Goal: Task Accomplishment & Management: Complete application form

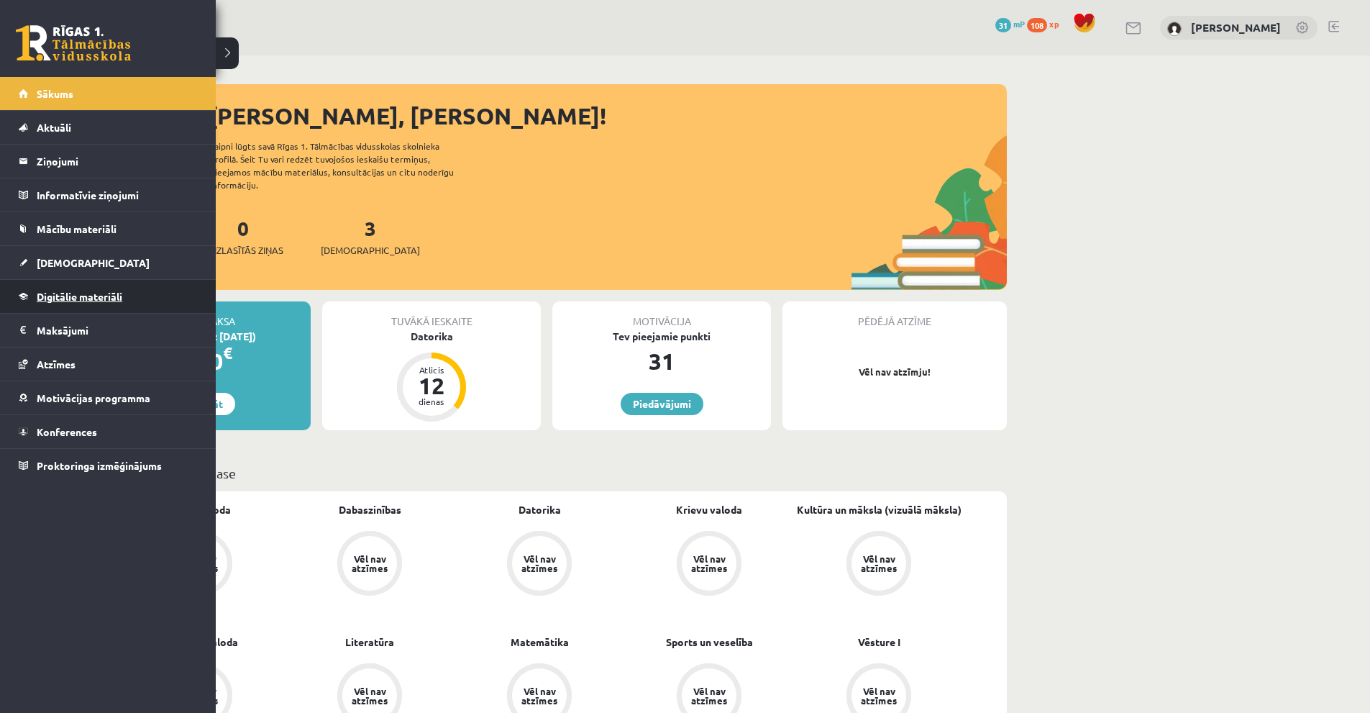
click at [86, 286] on link "Digitālie materiāli" at bounding box center [108, 296] width 179 height 33
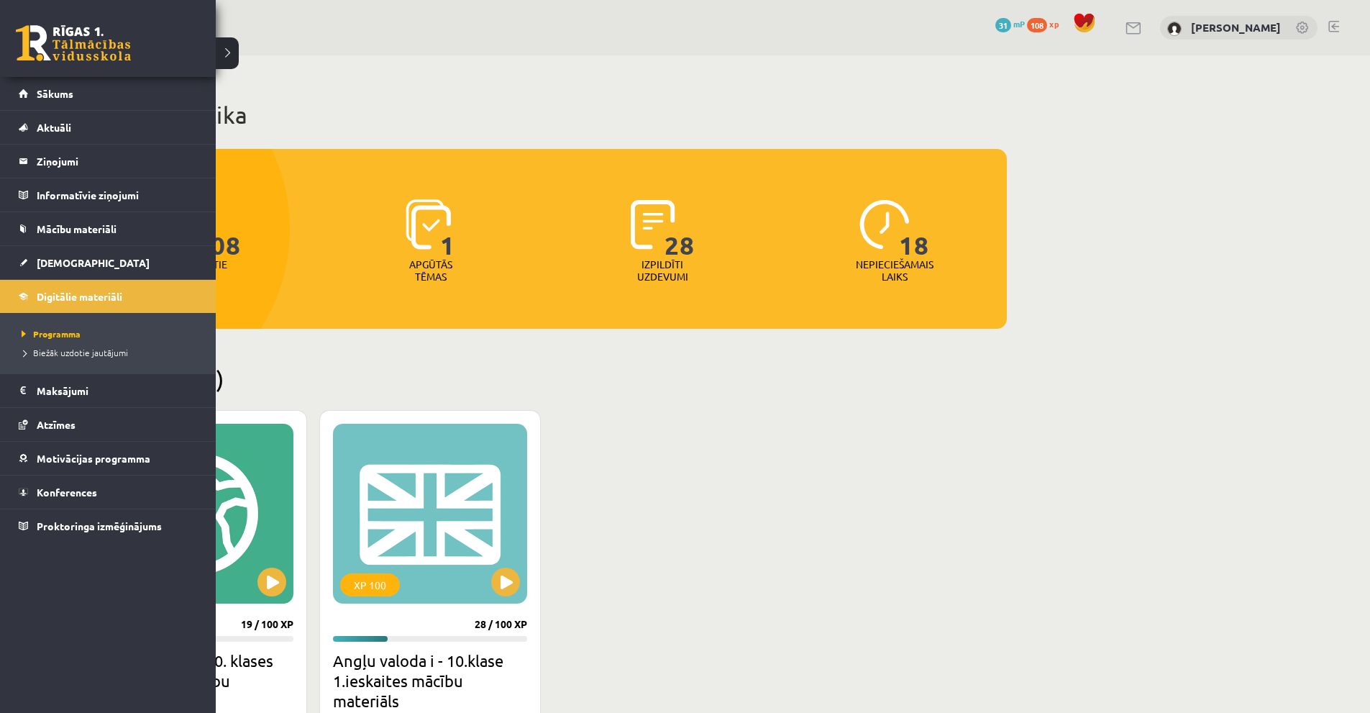
click at [75, 47] on link at bounding box center [73, 43] width 115 height 36
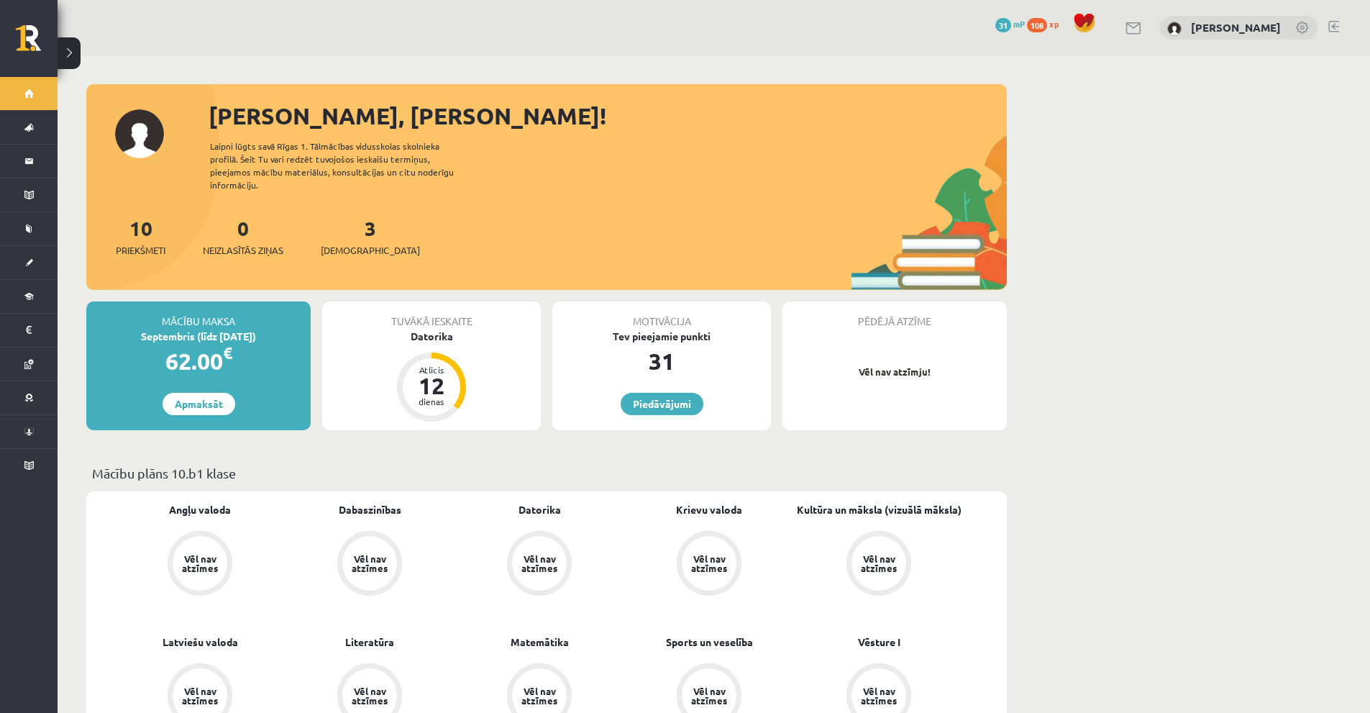
click at [432, 335] on div "Tuvākā ieskaite Datorika Atlicis 12 dienas" at bounding box center [431, 365] width 219 height 129
click at [431, 329] on div "Datorika" at bounding box center [431, 336] width 219 height 15
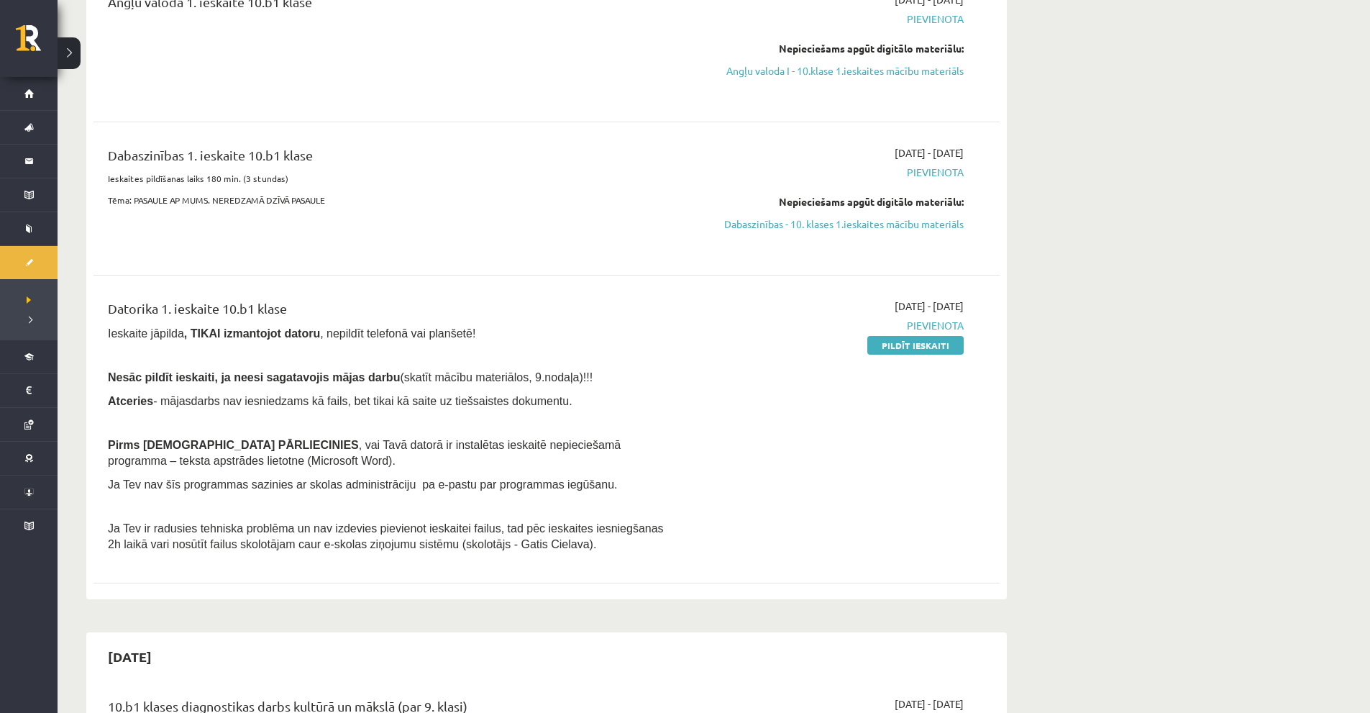
scroll to position [216, 0]
click at [921, 342] on link "Pildīt ieskaiti" at bounding box center [915, 343] width 96 height 19
click at [795, 335] on div "2025-09-01 - 2025-09-15 Pievienota Pildīt ieskaiti" at bounding box center [828, 426] width 293 height 261
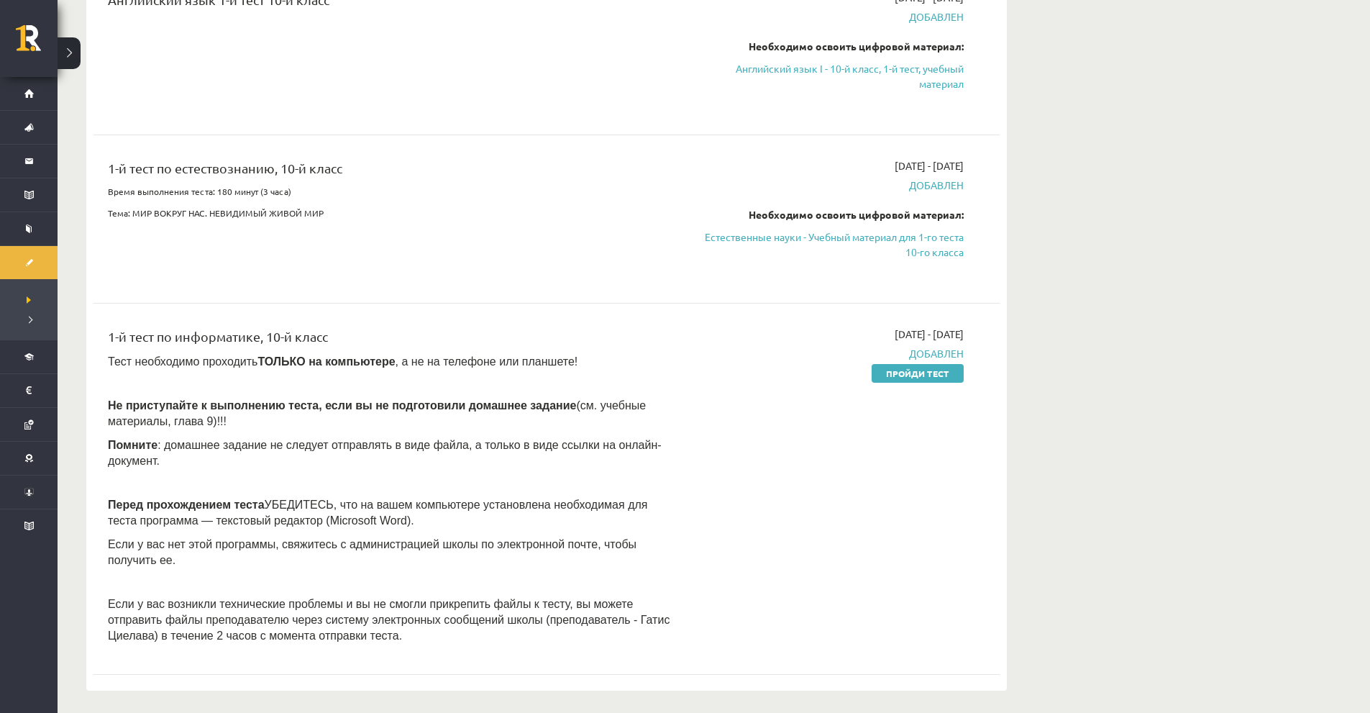
click at [893, 381] on div "2025-09-01 - 2025-09-15 Добавлен Пройди тест" at bounding box center [828, 489] width 293 height 324
click at [888, 372] on font "Пройди тест" at bounding box center [917, 374] width 63 height 12
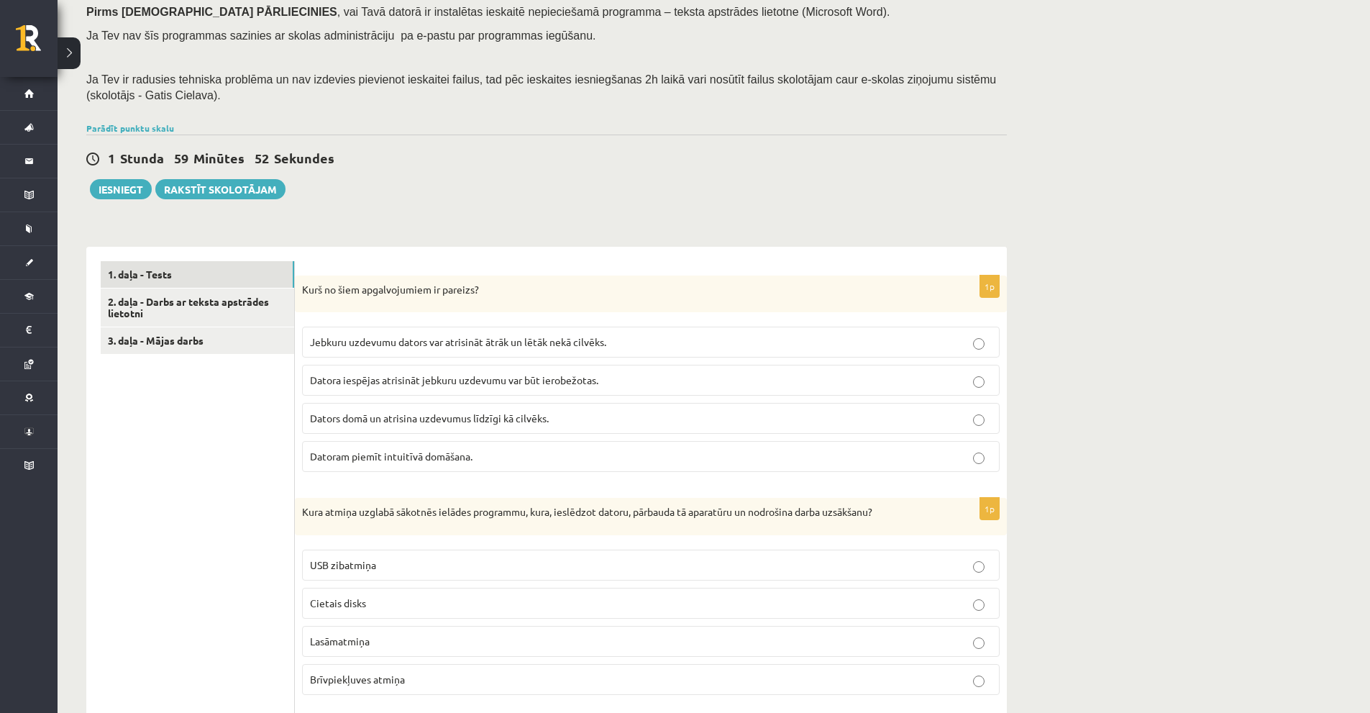
scroll to position [288, 0]
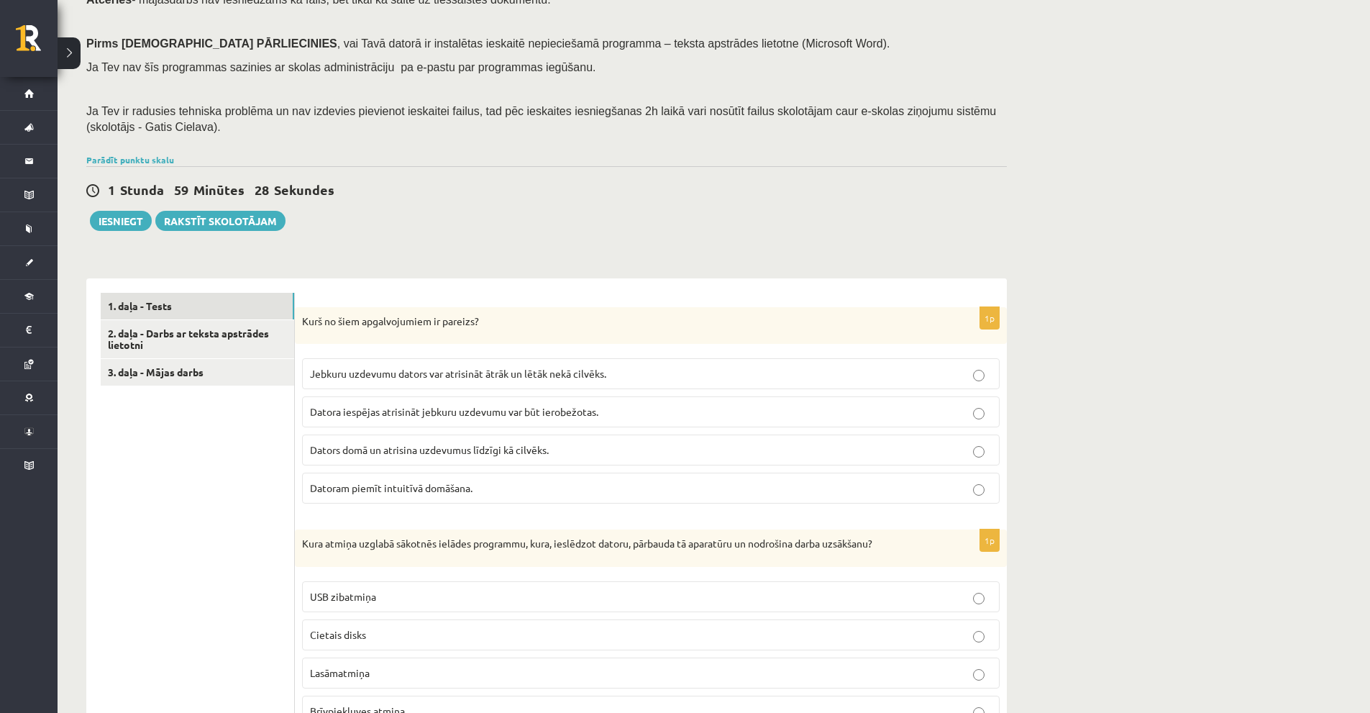
scroll to position [360, 0]
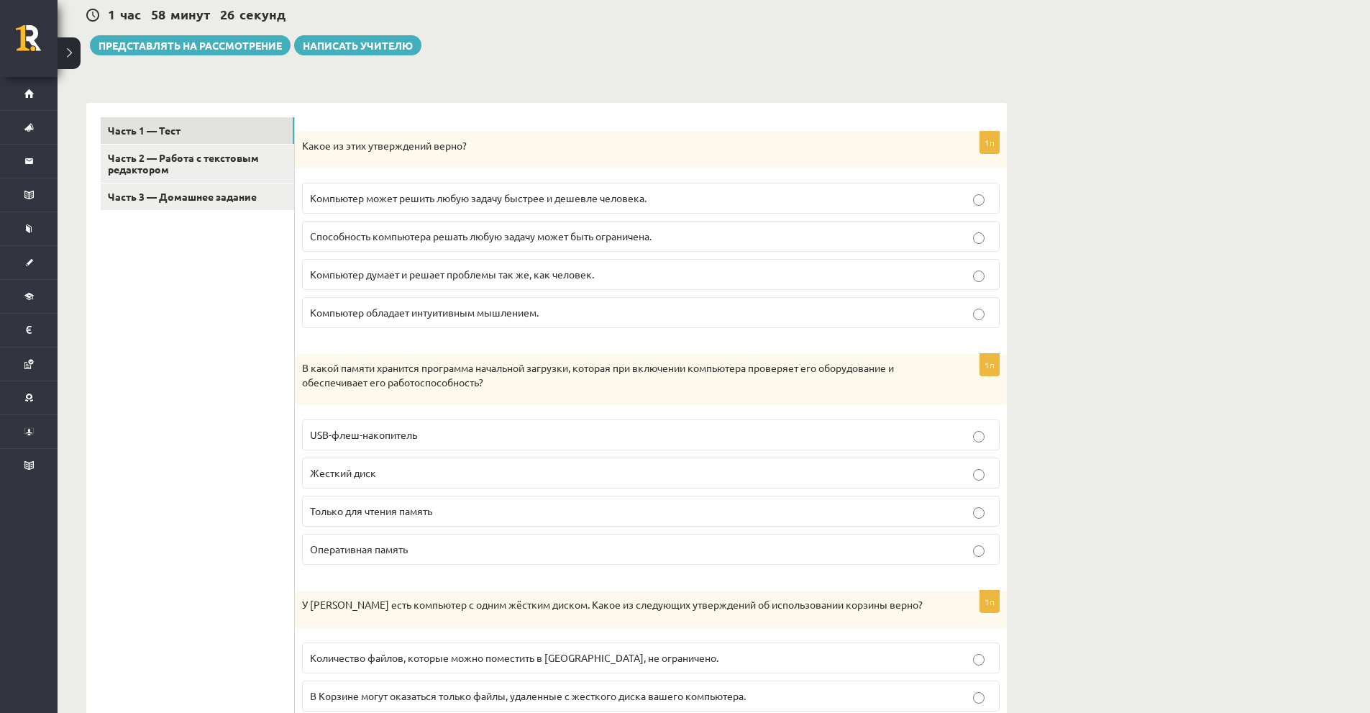
drag, startPoint x: 314, startPoint y: 324, endPoint x: 283, endPoint y: 322, distance: 30.2
click at [314, 323] on label "Компьютер обладает интуитивным мышлением." at bounding box center [651, 312] width 698 height 31
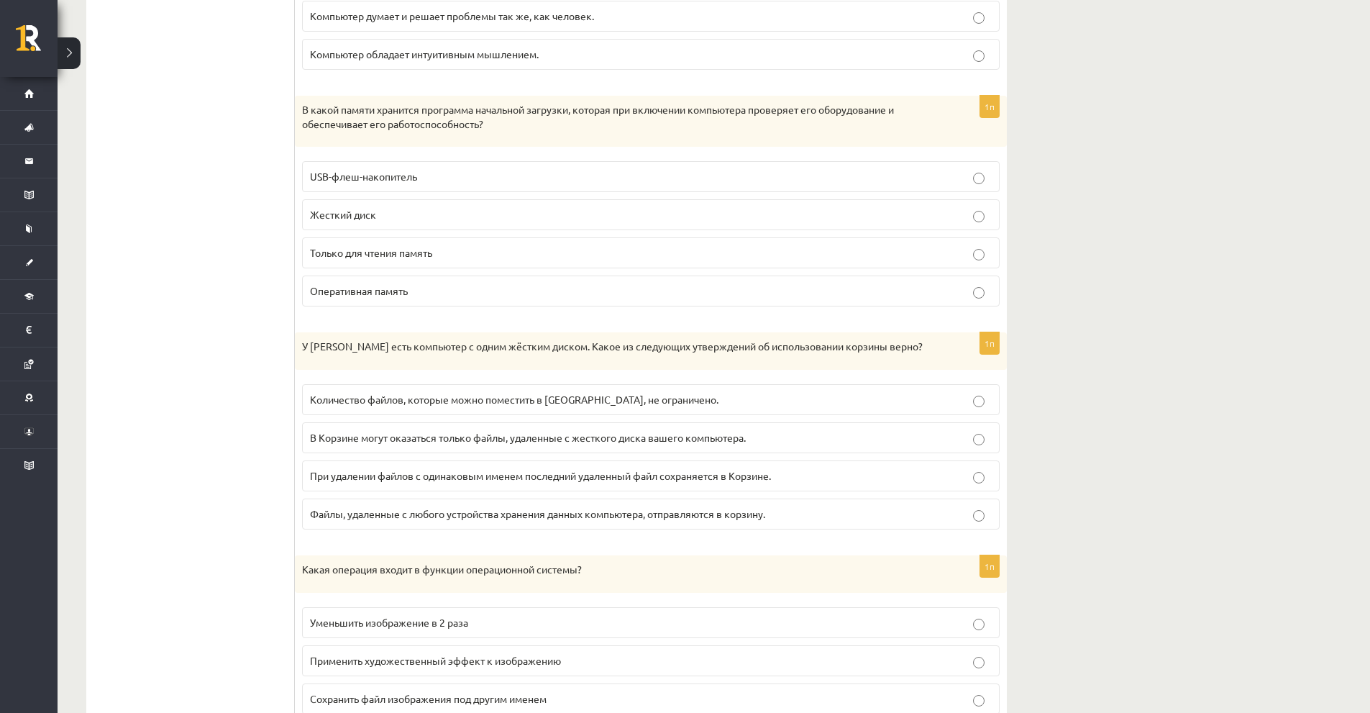
scroll to position [647, 0]
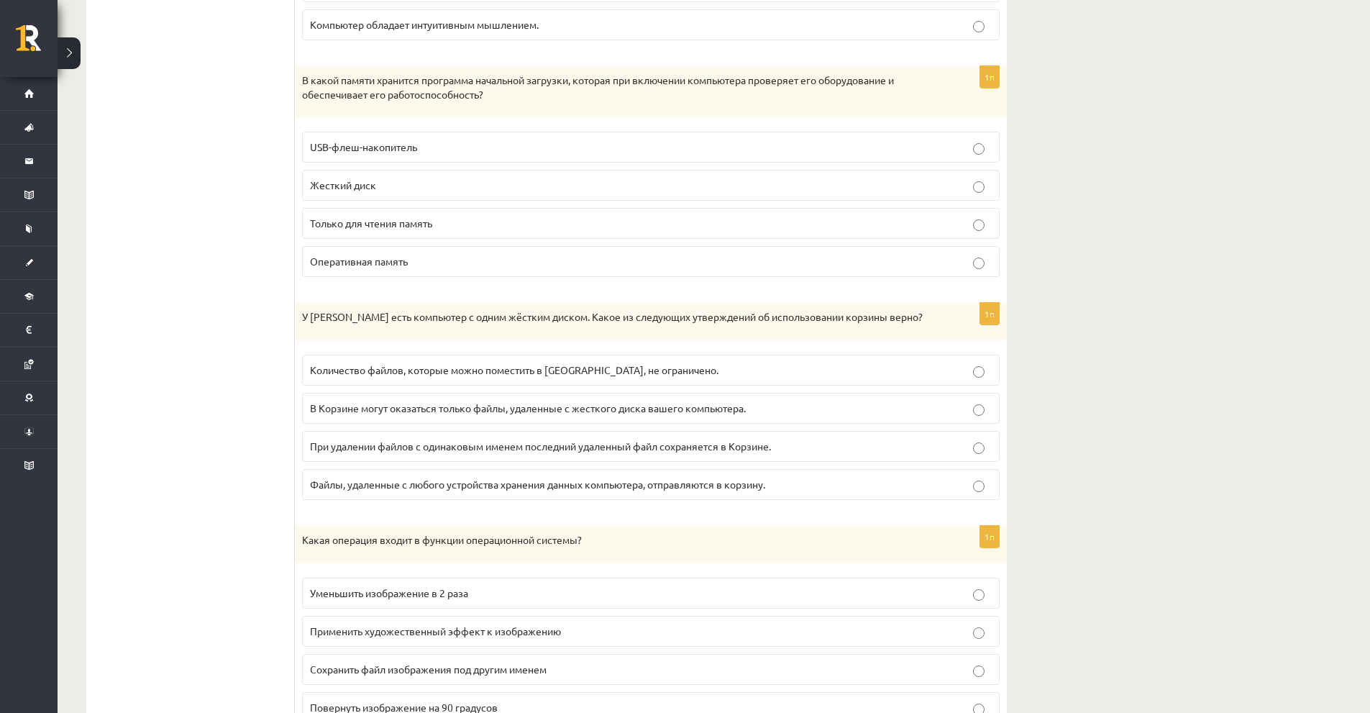
click at [319, 268] on p "Оперативная память" at bounding box center [651, 261] width 682 height 15
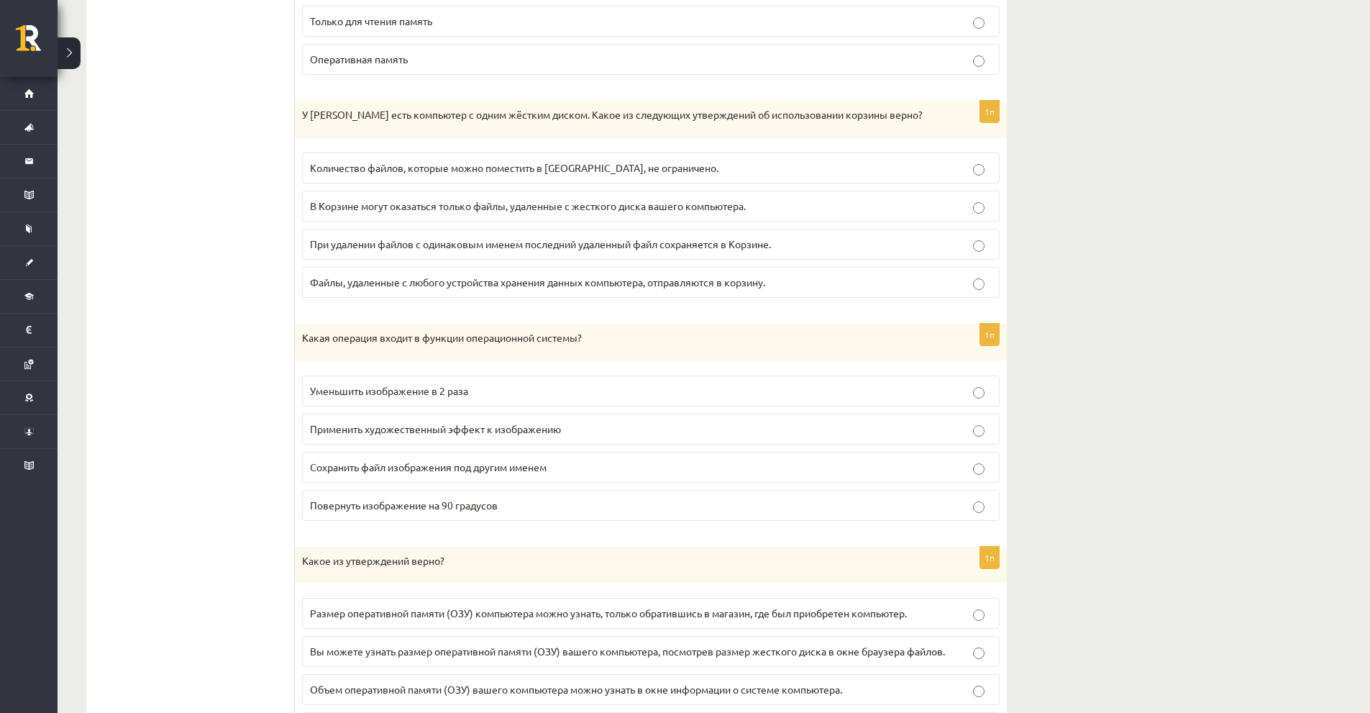
scroll to position [863, 0]
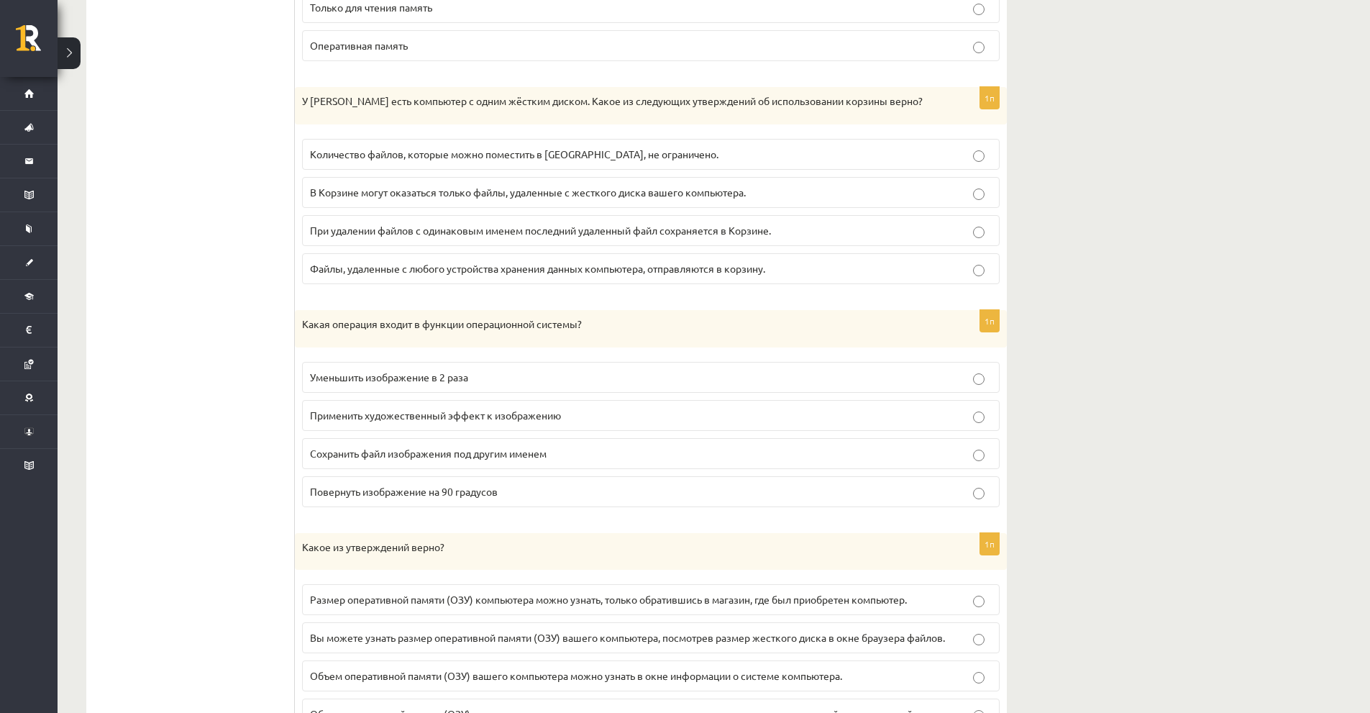
click at [318, 154] on font "Количество файлов, которые можно поместить в Корзину, не ограничено." at bounding box center [514, 153] width 409 height 13
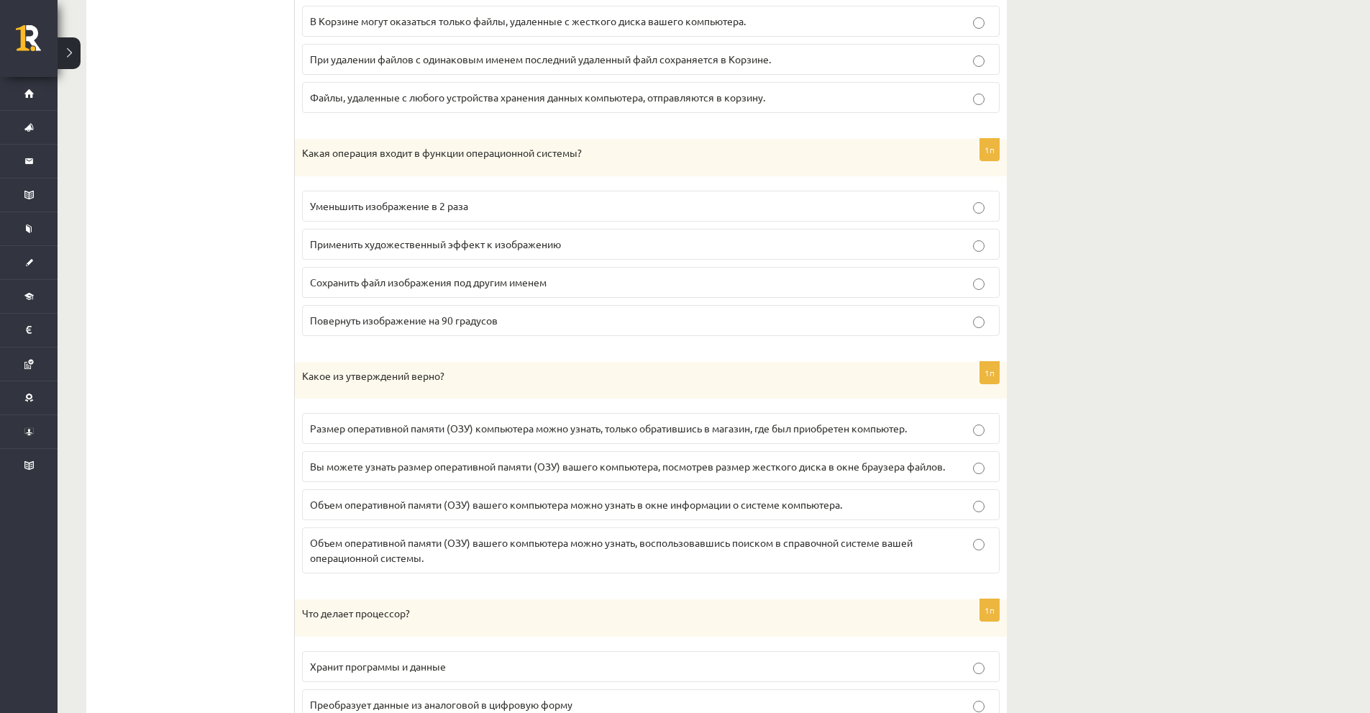
scroll to position [935, 0]
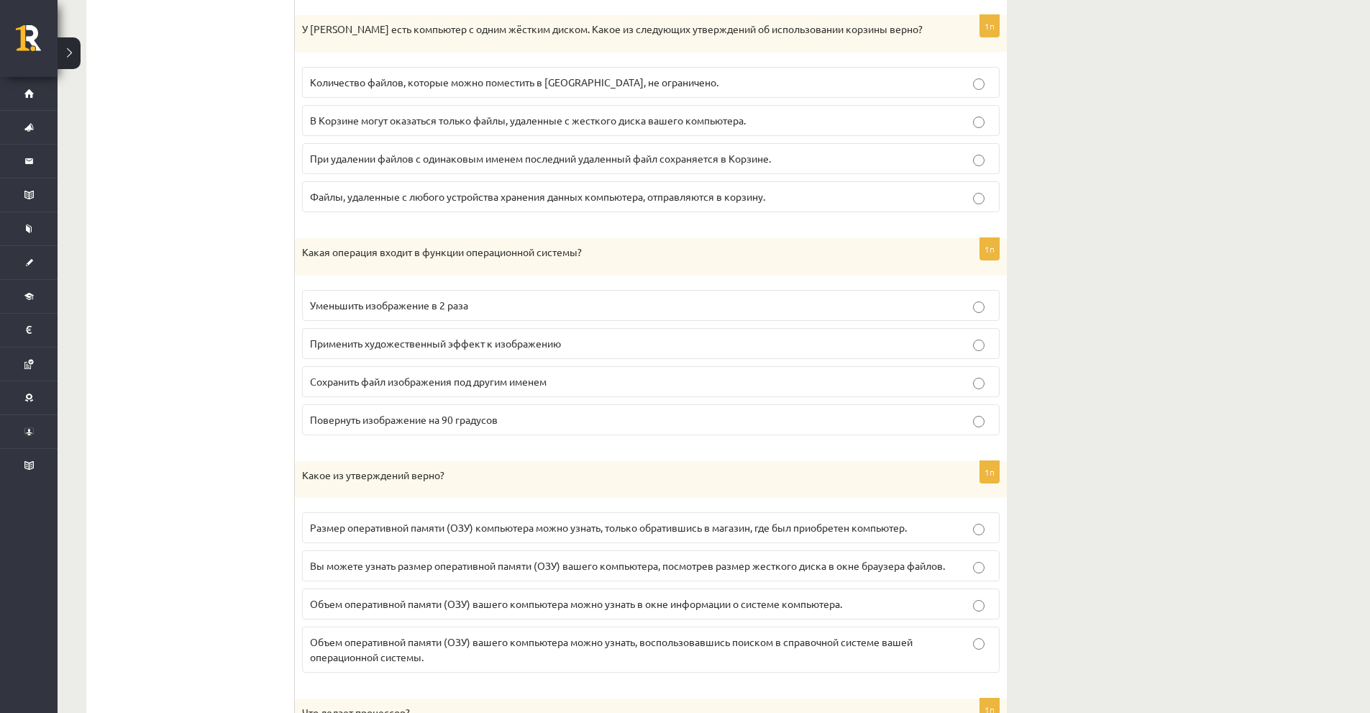
click at [332, 391] on label "Сохранить файл изображения под другим именем" at bounding box center [651, 381] width 698 height 31
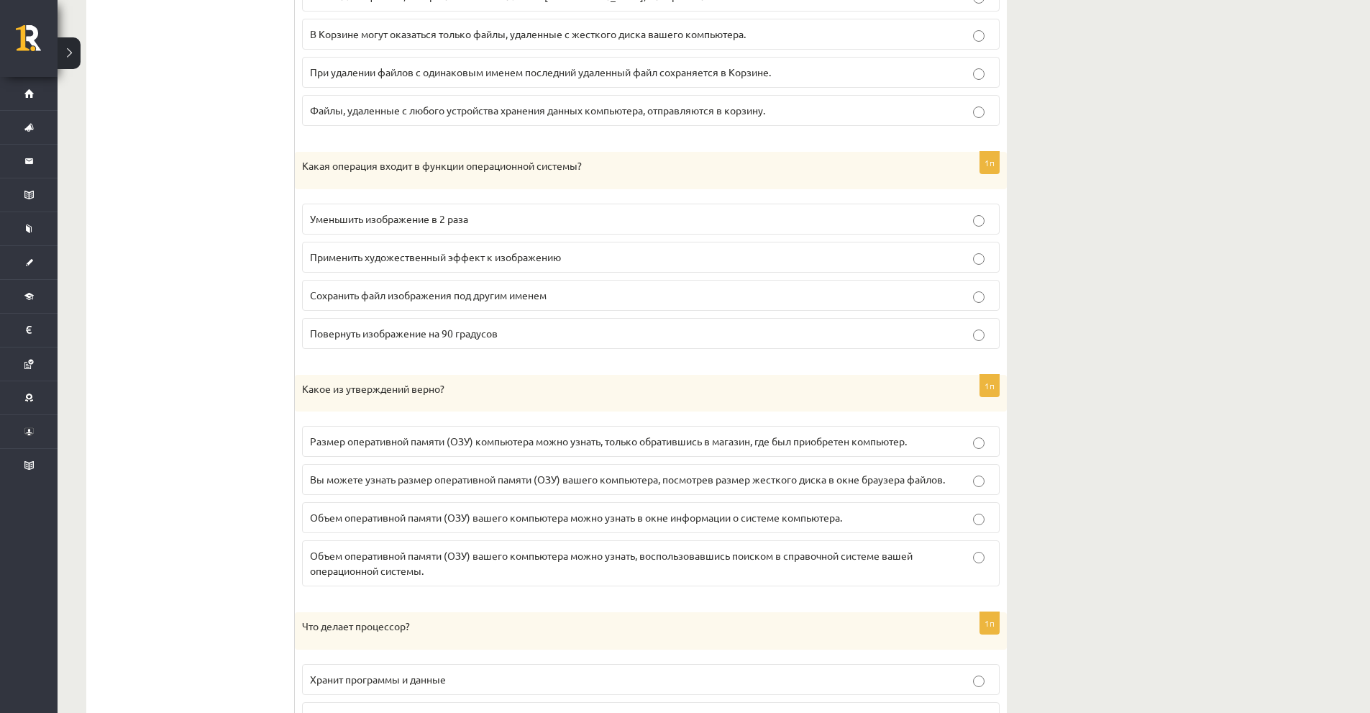
scroll to position [1151, 0]
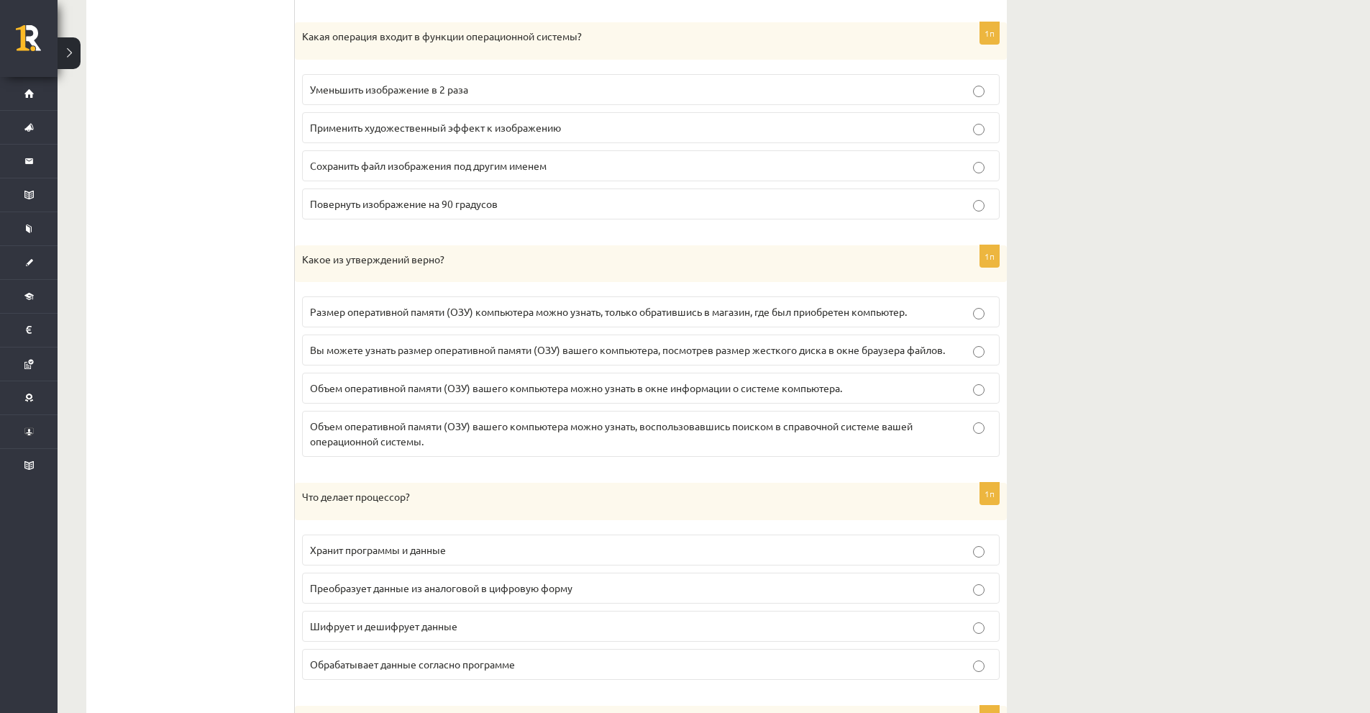
click at [743, 400] on label "Объем оперативной памяти (ОЗУ) вашего компьютера можно узнать в окне информации…" at bounding box center [651, 388] width 698 height 31
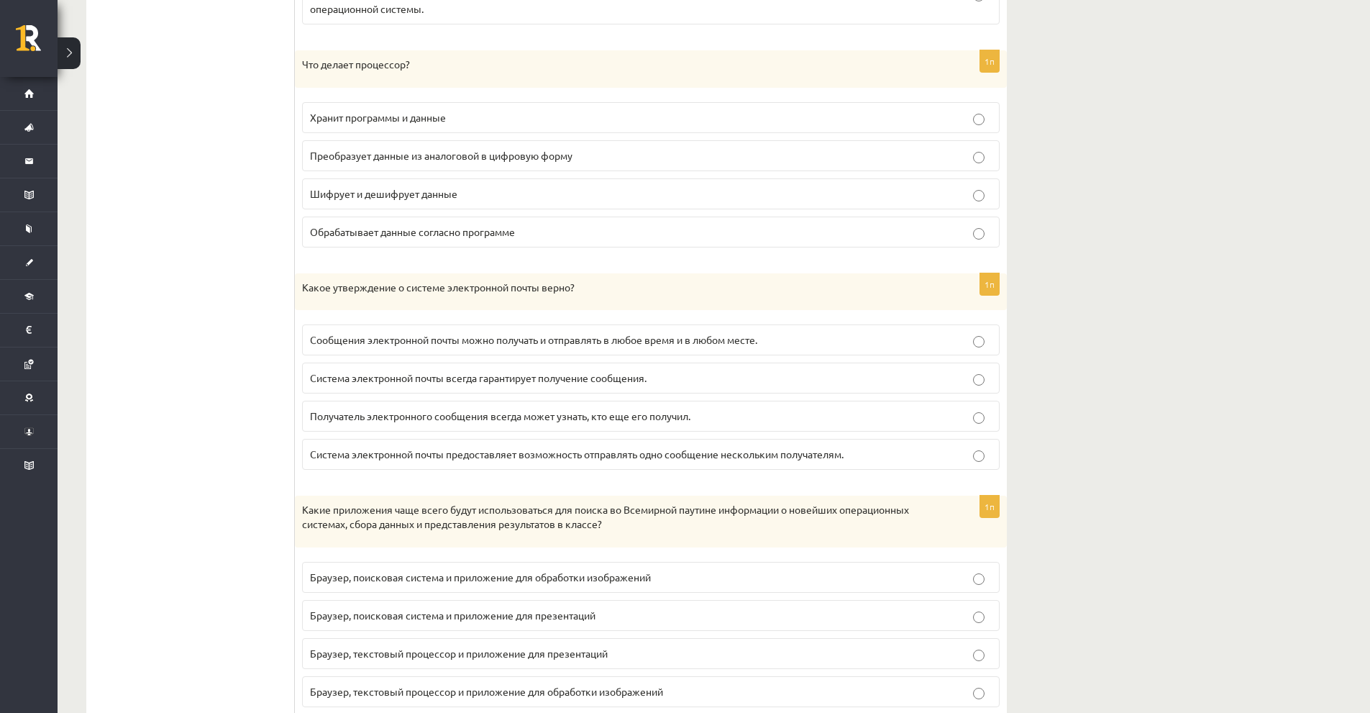
scroll to position [1582, 0]
click at [359, 233] on font "Обрабатывает данные согласно программе" at bounding box center [412, 232] width 205 height 13
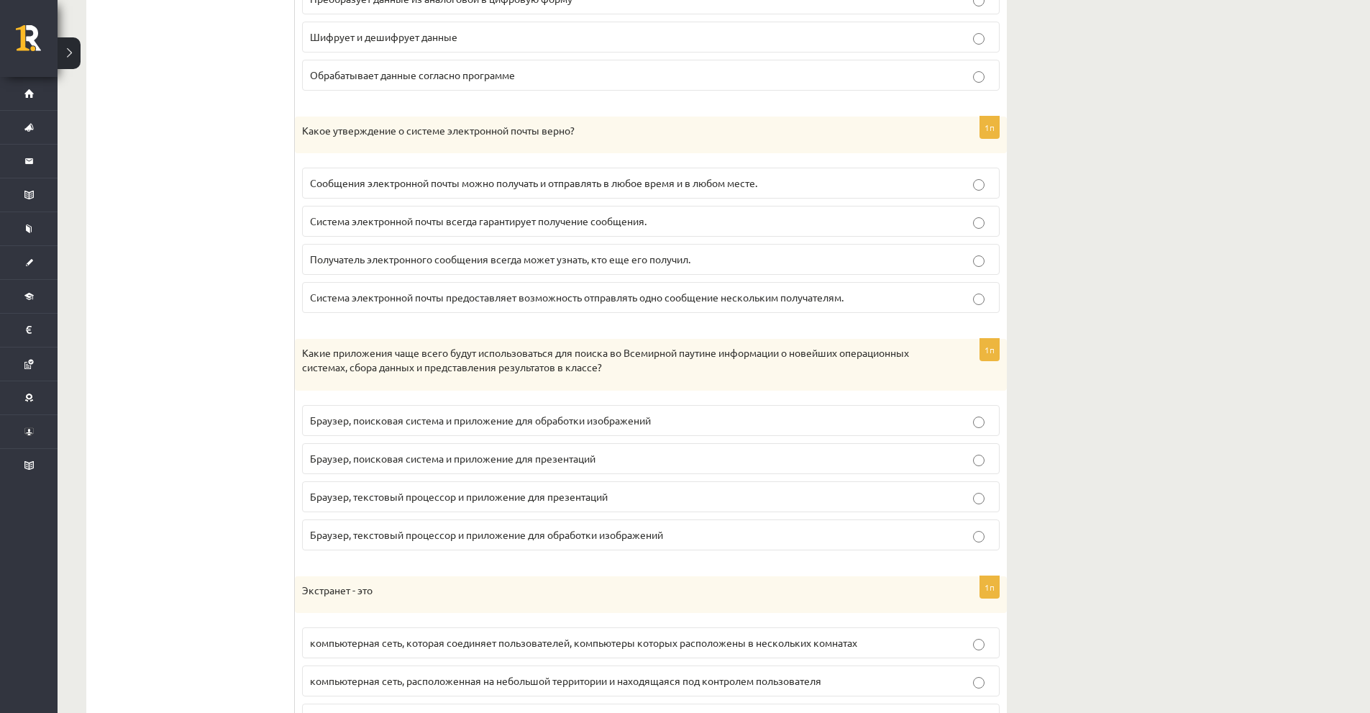
scroll to position [1726, 0]
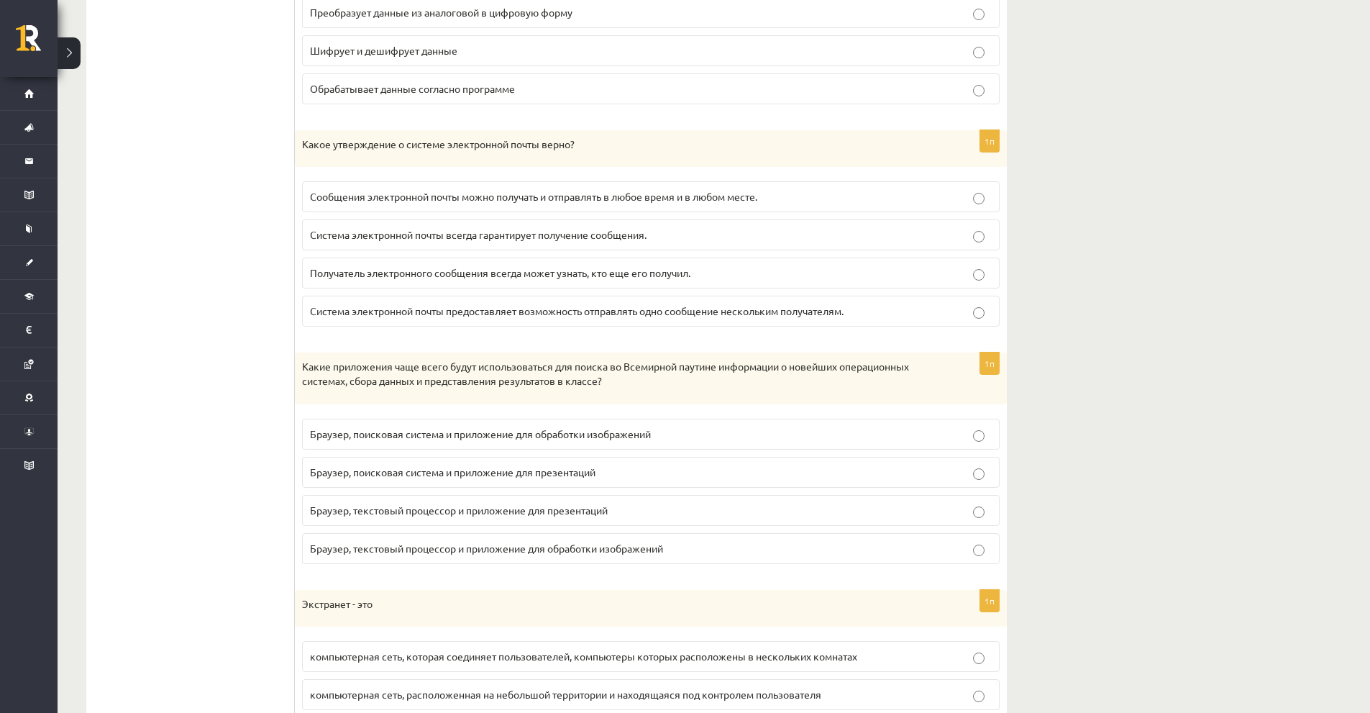
click at [388, 211] on label "Сообщения электронной почты можно получать и отправлять в любое время и в любом…" at bounding box center [651, 196] width 698 height 31
click at [389, 212] on label "Сообщения электронной почты можно получать и отправлять в любое время и в любом…" at bounding box center [651, 196] width 698 height 31
click at [391, 238] on font "Система электронной почты всегда гарантирует получение сообщения." at bounding box center [478, 234] width 337 height 13
click at [416, 282] on label "Получатель электронного сообщения всегда может узнать, кто еще его получил." at bounding box center [651, 272] width 698 height 31
click at [511, 324] on label "Система электронной почты предоставляет возможность отправлять одно сообщение н…" at bounding box center [651, 311] width 698 height 31
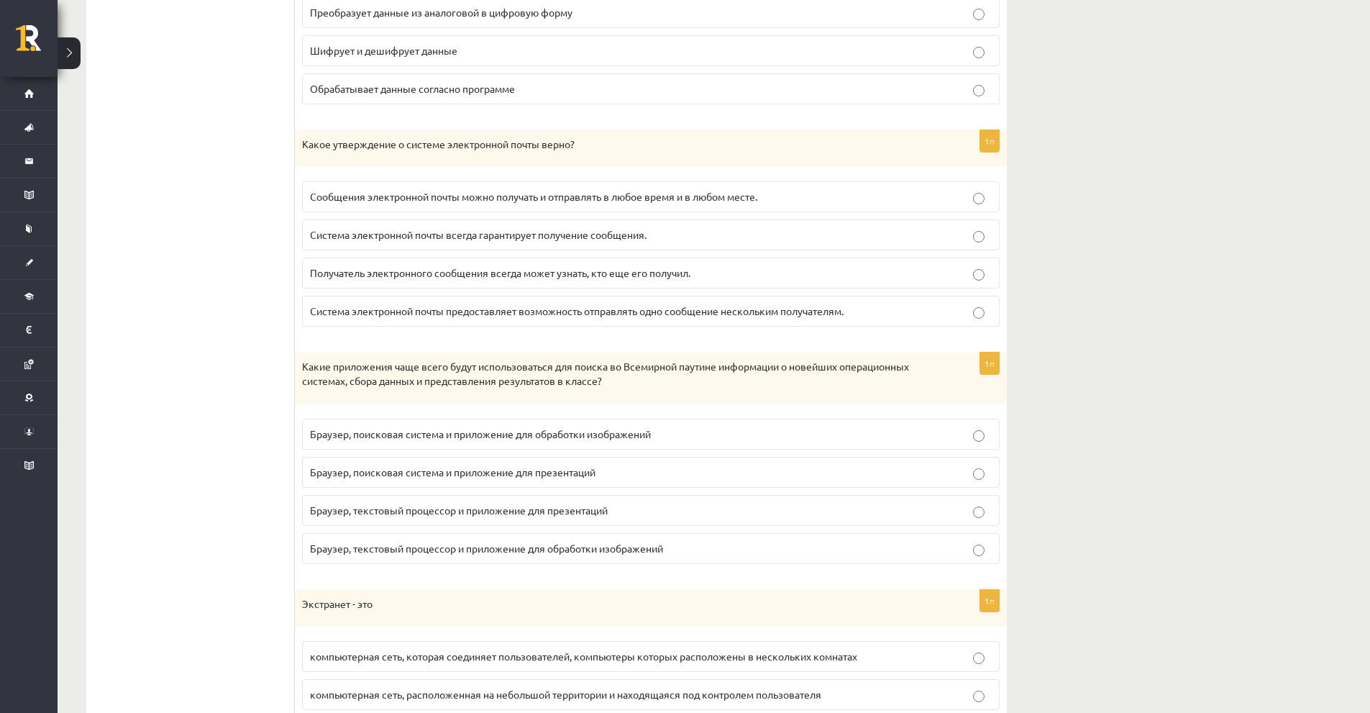
click at [462, 206] on label "Сообщения электронной почты можно получать и отправлять в любое время и в любом…" at bounding box center [651, 196] width 698 height 31
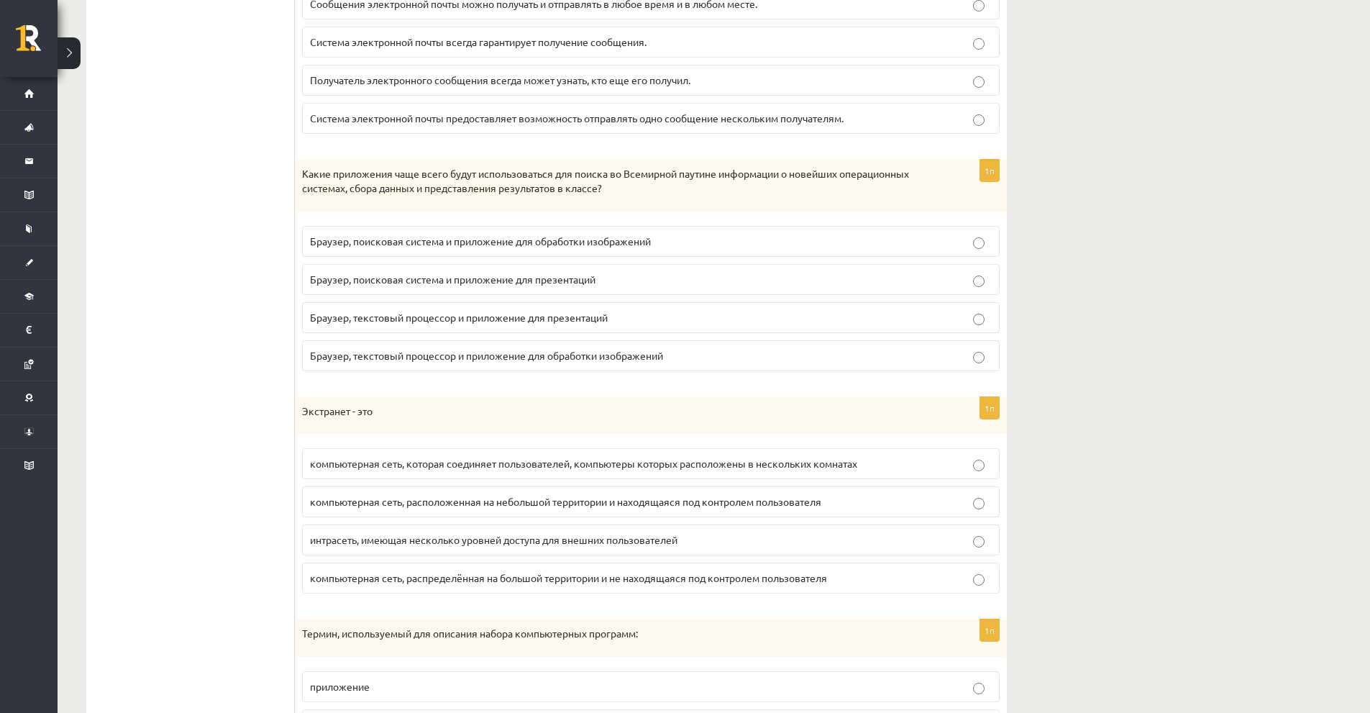
scroll to position [1942, 0]
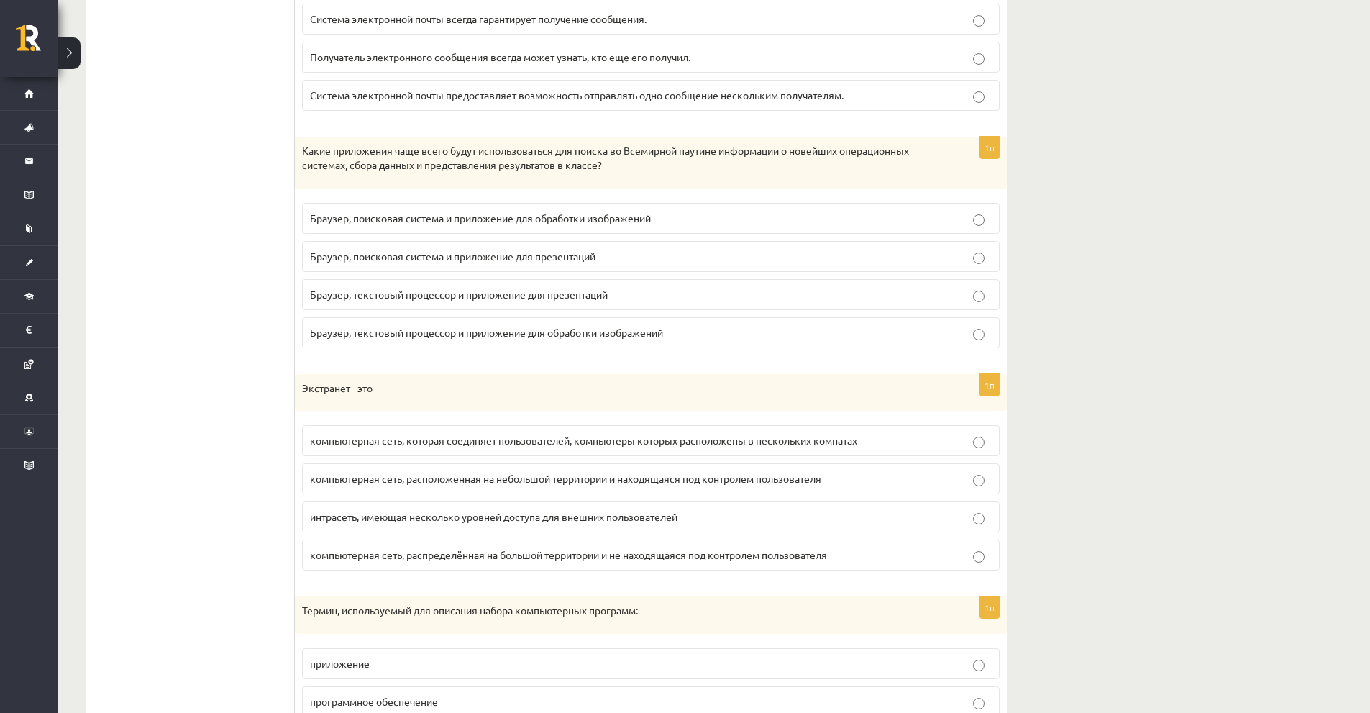
click at [398, 227] on label "Браузер, поисковая система и приложение для обработки изображений" at bounding box center [651, 218] width 698 height 31
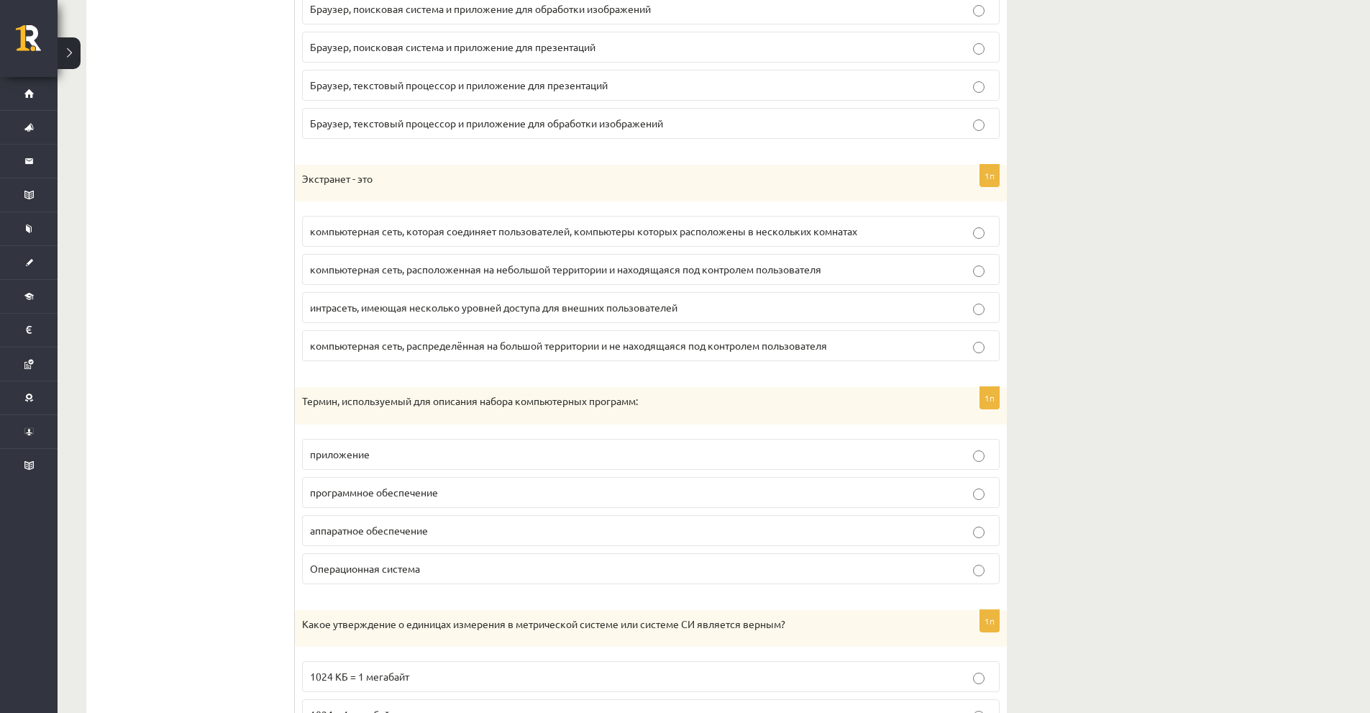
scroll to position [2158, 0]
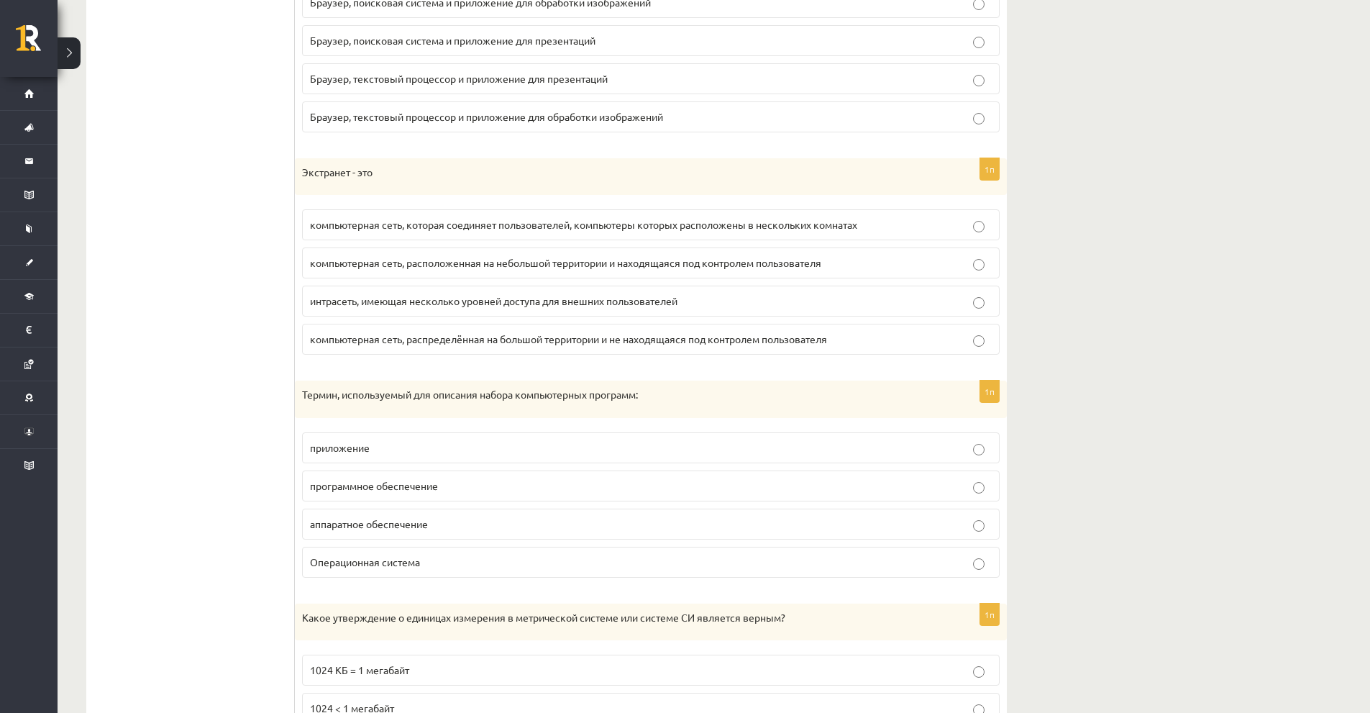
click at [598, 310] on label "интрасеть, имеющая несколько уровней доступа для внешних пользователей" at bounding box center [651, 301] width 698 height 31
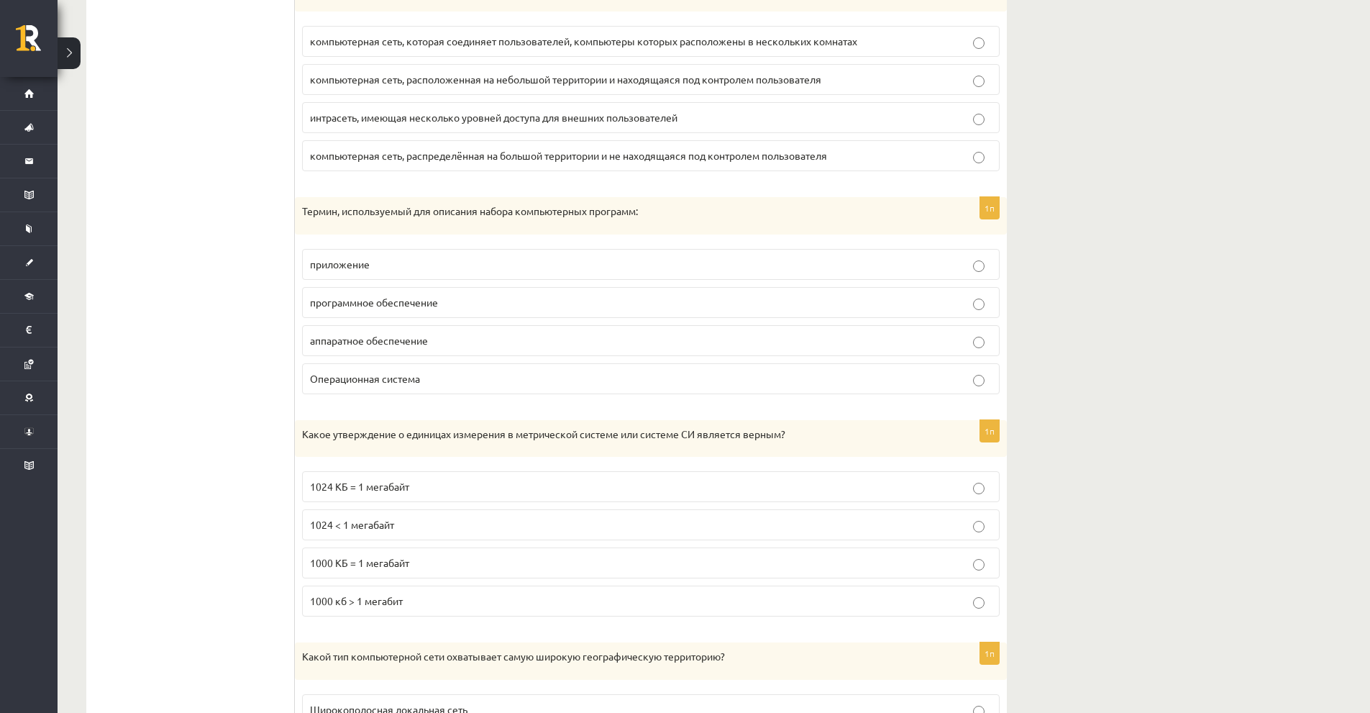
scroll to position [2373, 0]
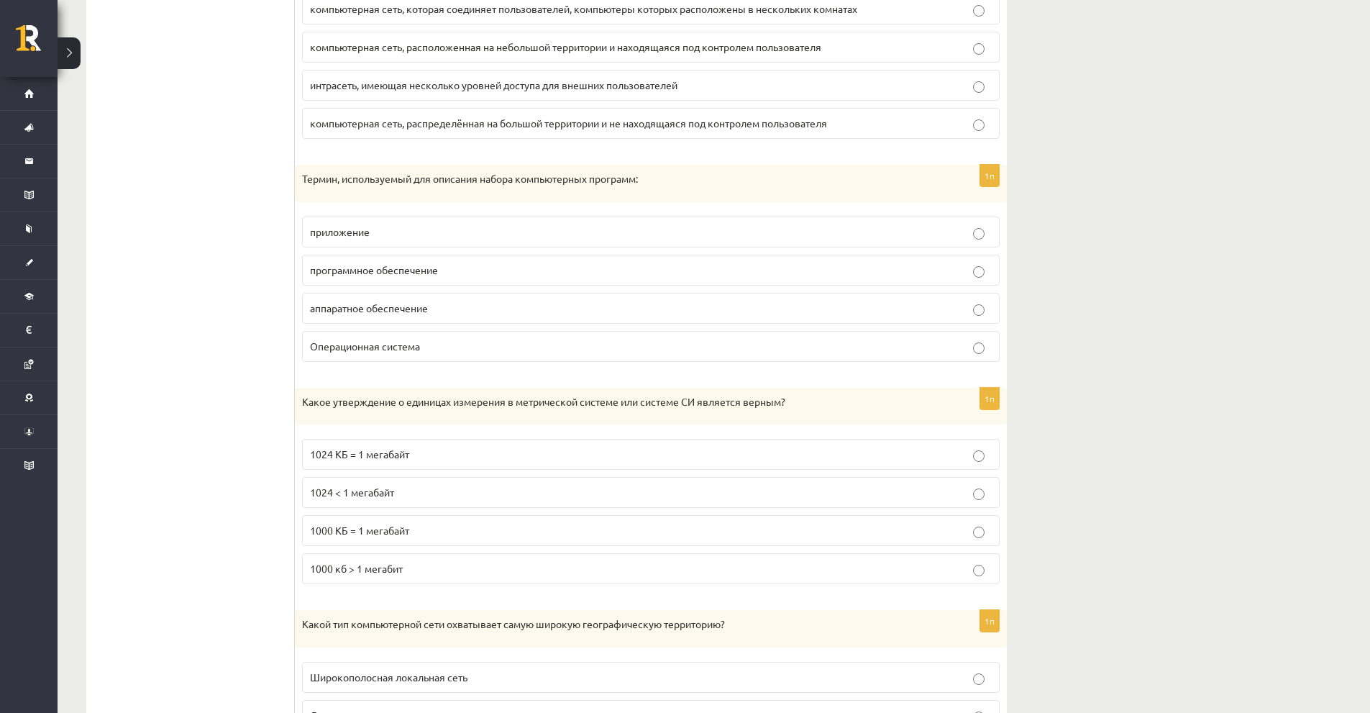
click at [314, 283] on label "программное обеспечение" at bounding box center [651, 270] width 698 height 31
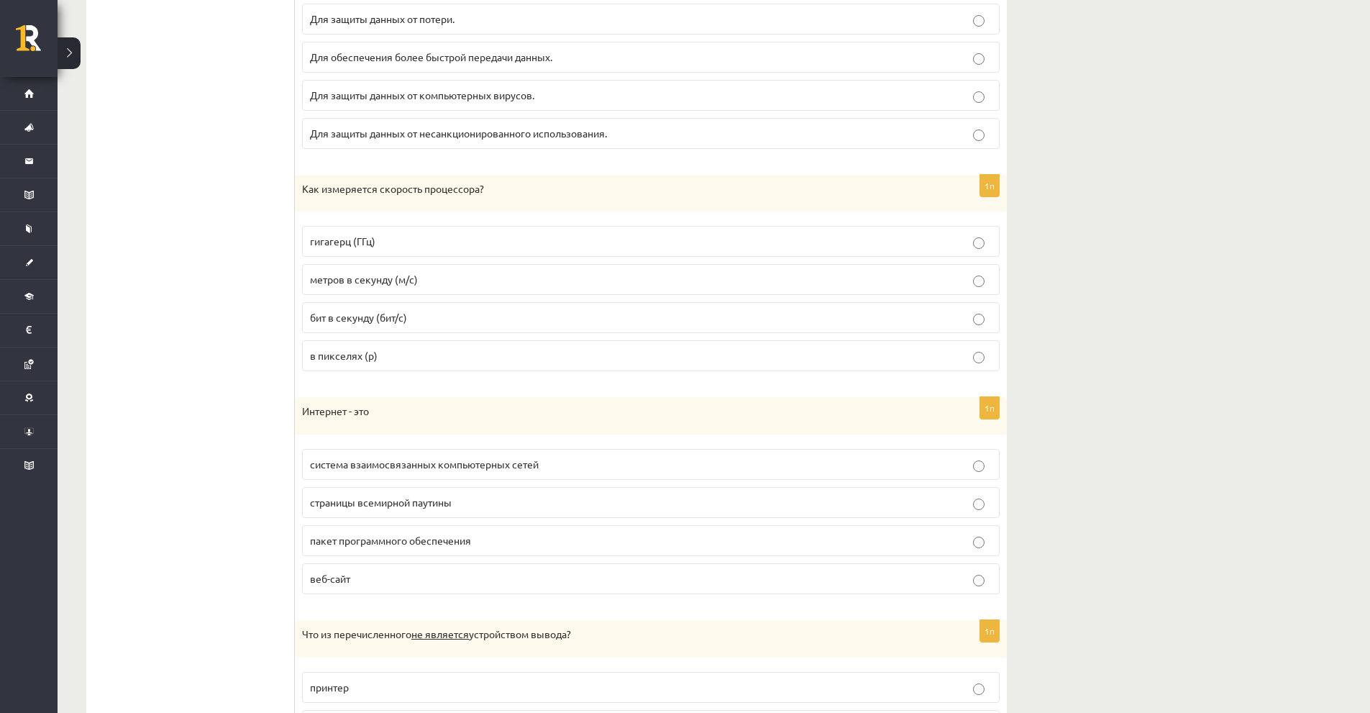
scroll to position [3874, 0]
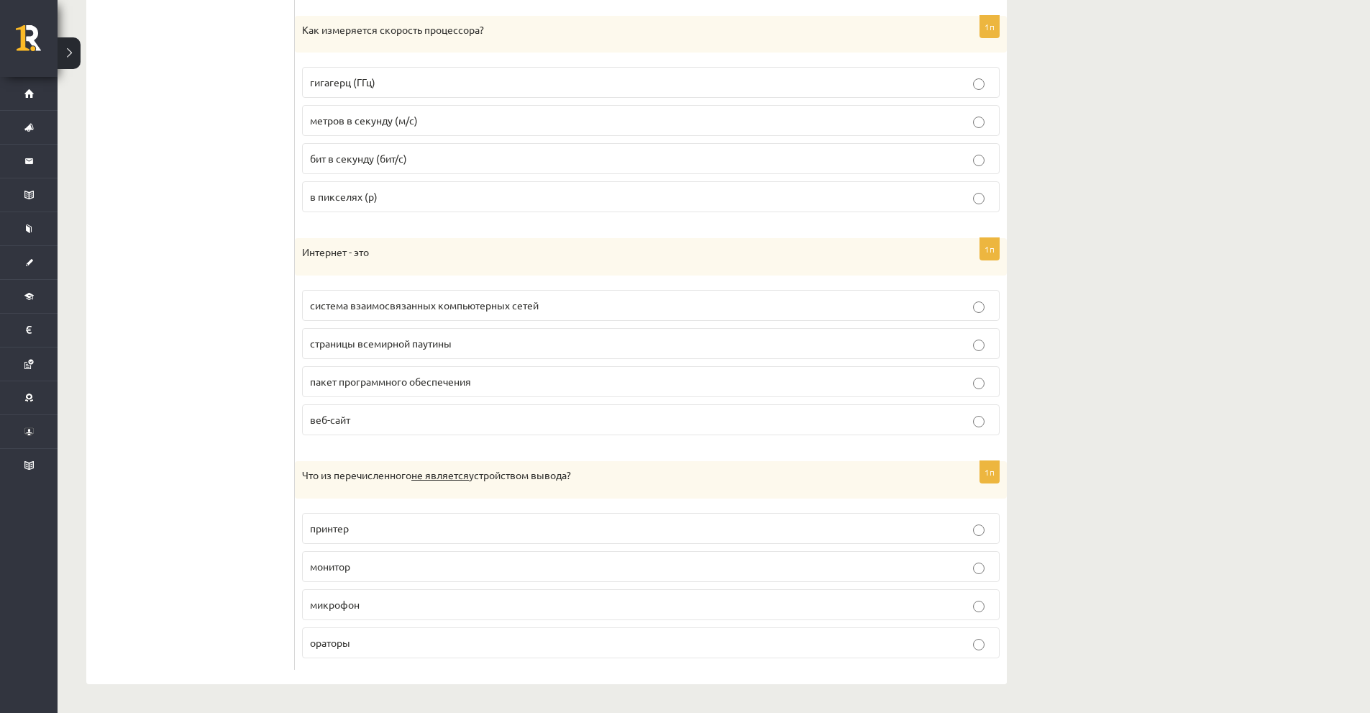
click at [333, 303] on font "система взаимосвязанных компьютерных сетей" at bounding box center [424, 304] width 229 height 13
click at [320, 562] on font "монитор" at bounding box center [330, 566] width 40 height 13
click at [373, 600] on p "микрофон" at bounding box center [651, 604] width 682 height 15
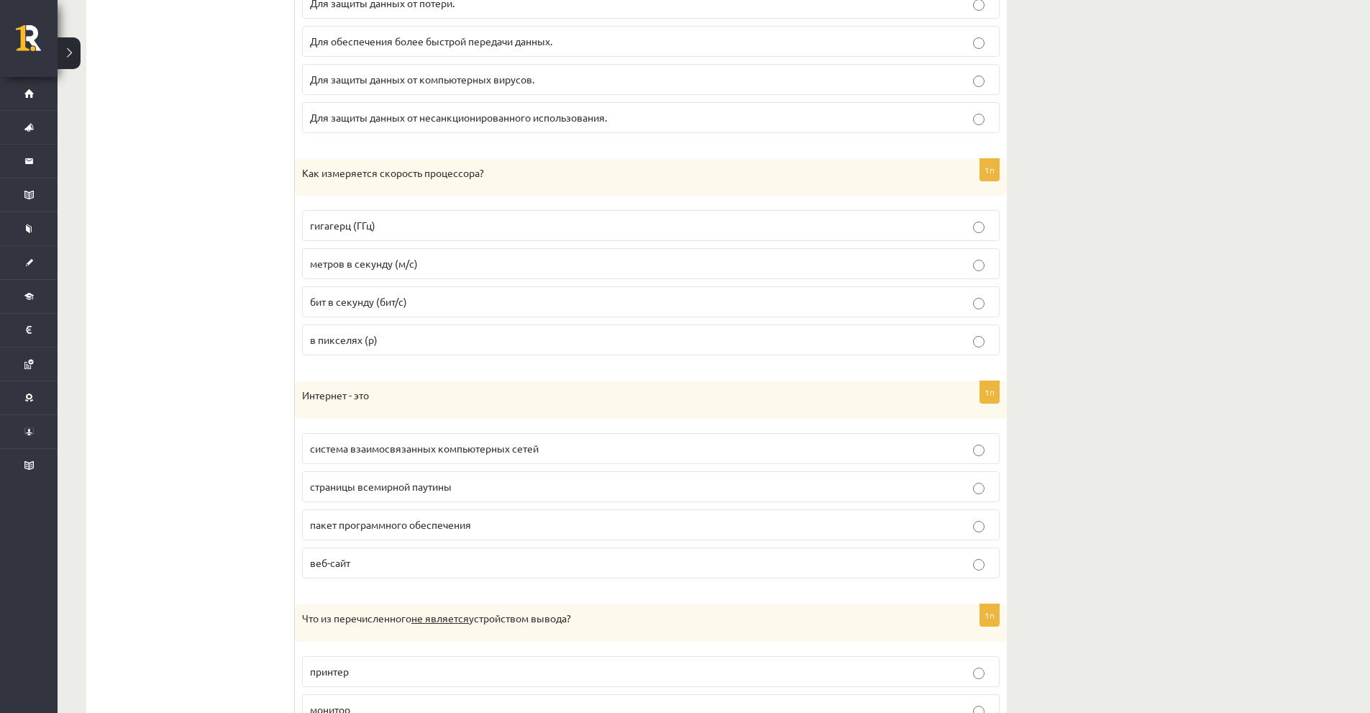
click at [403, 444] on font "система взаимосвязанных компьютерных сетей" at bounding box center [424, 448] width 229 height 13
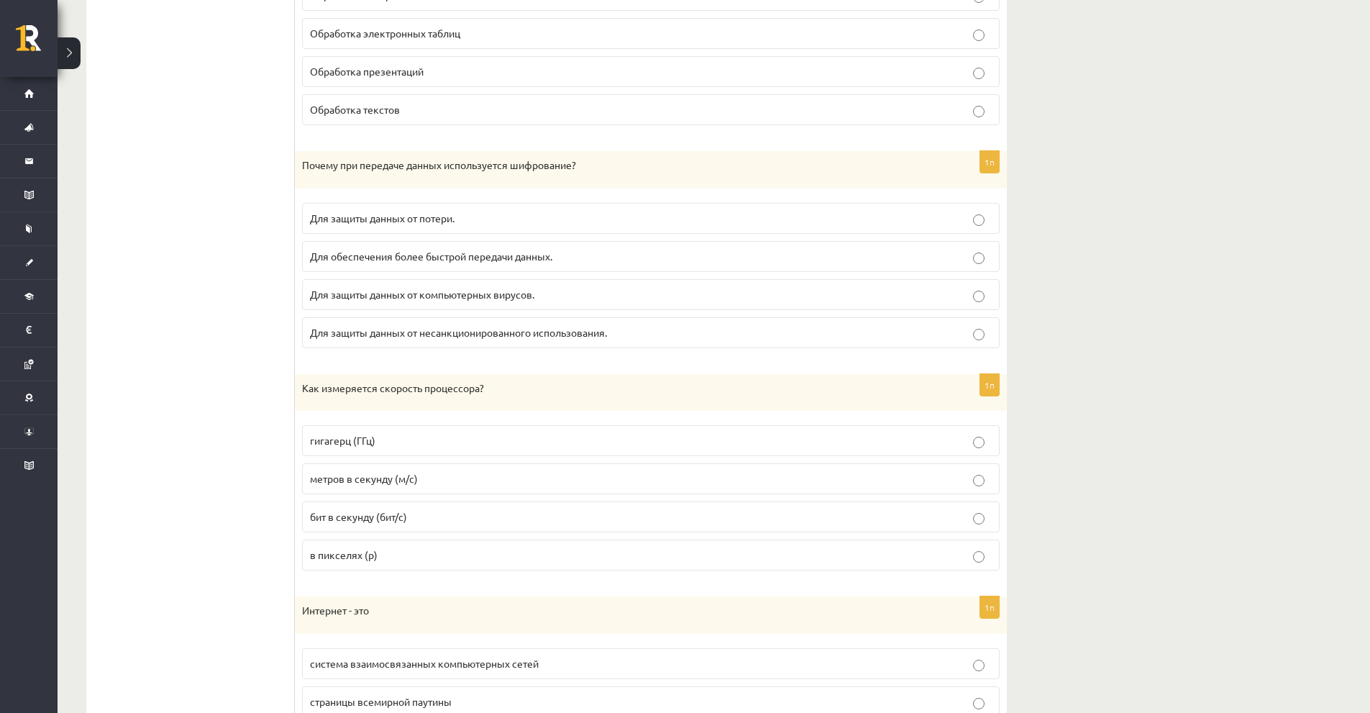
scroll to position [3515, 0]
click at [403, 525] on p "бит в секунду (бит/с)" at bounding box center [651, 517] width 682 height 15
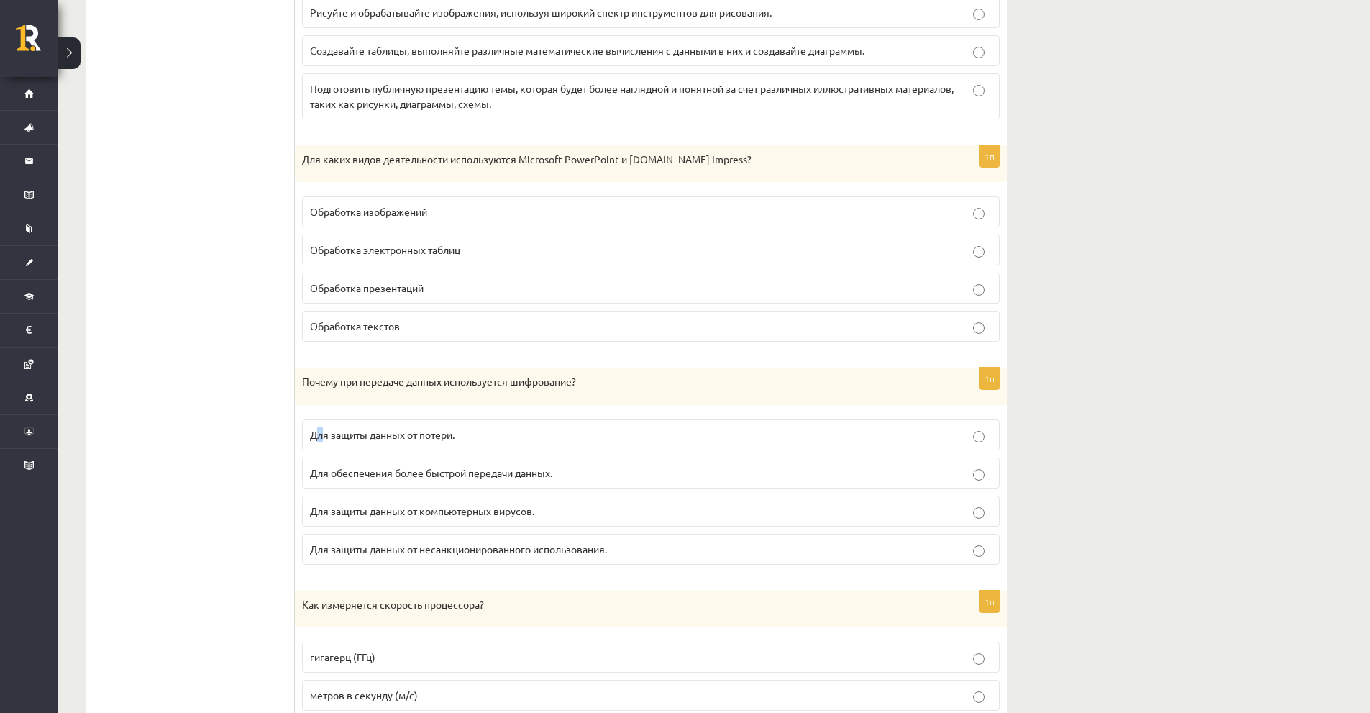
click at [321, 434] on font "Для защиты данных от потери." at bounding box center [382, 434] width 145 height 13
click at [320, 439] on font "Для защиты данных от потери." at bounding box center [382, 434] width 145 height 13
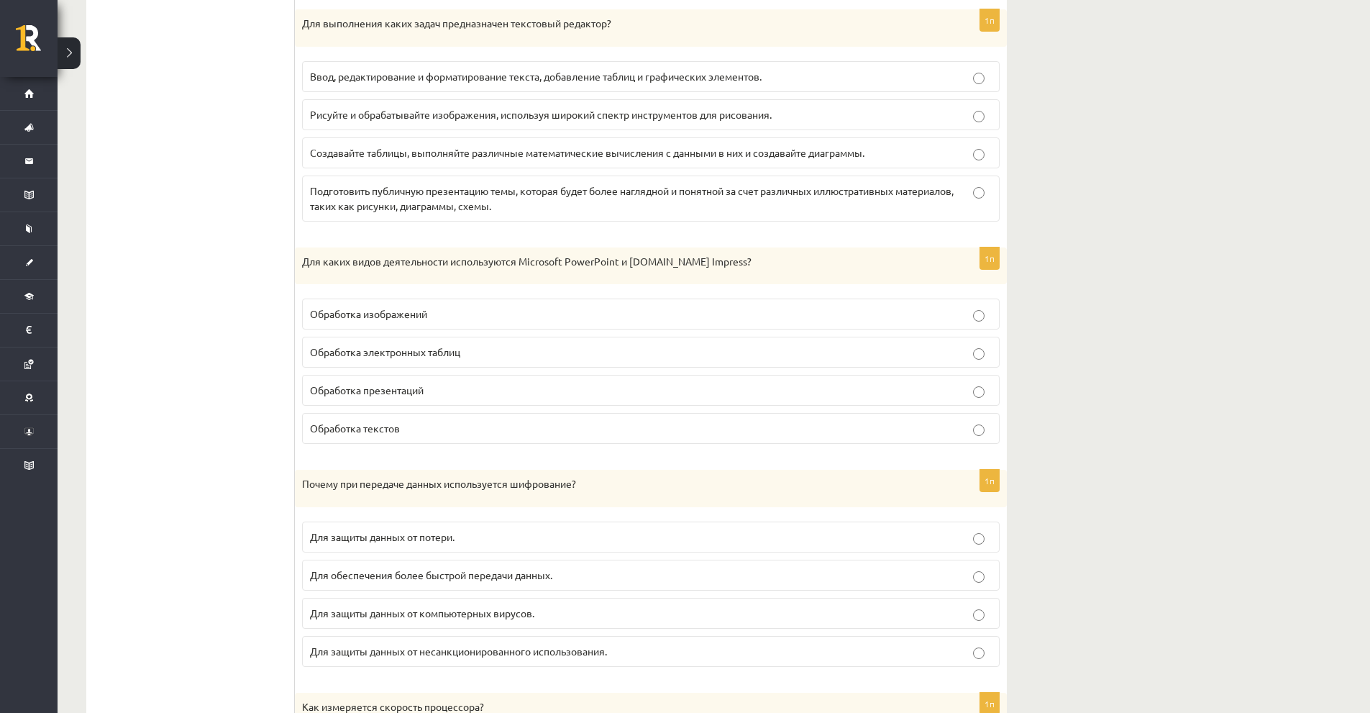
scroll to position [3083, 0]
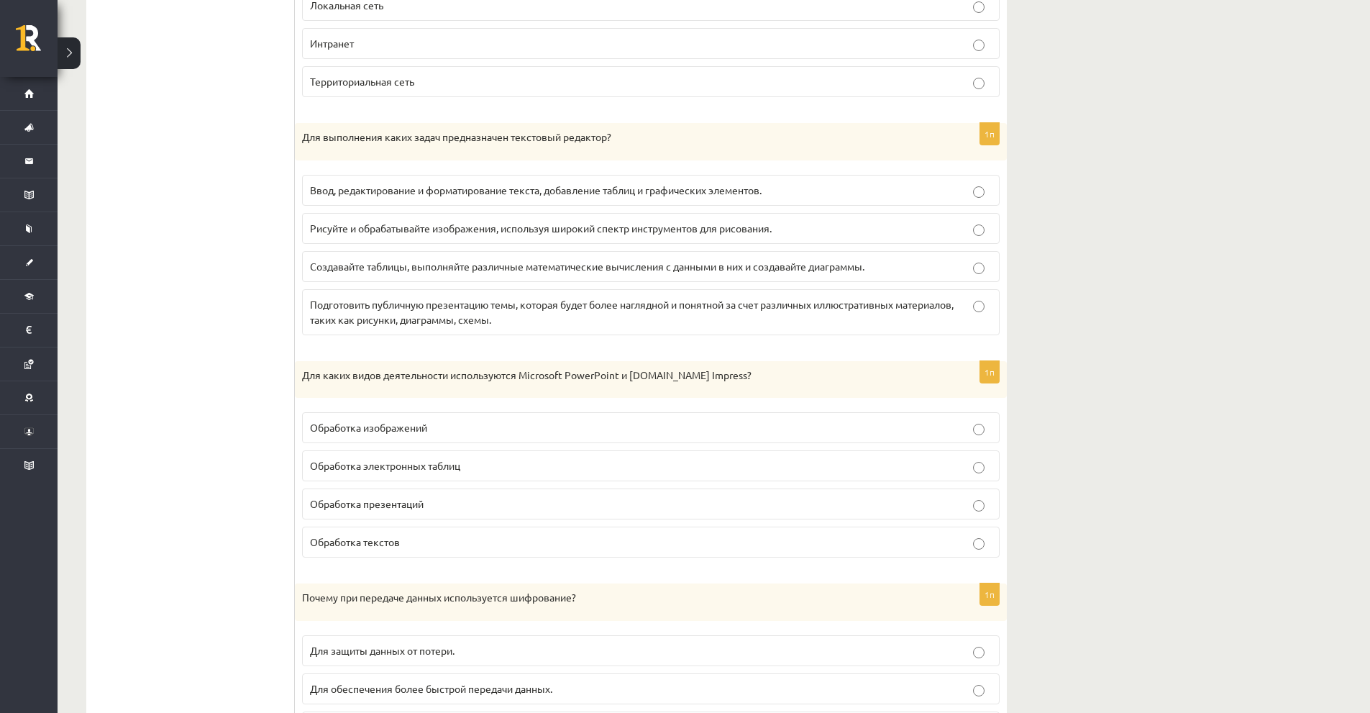
click at [324, 536] on p "Обработка текстов" at bounding box center [651, 541] width 682 height 15
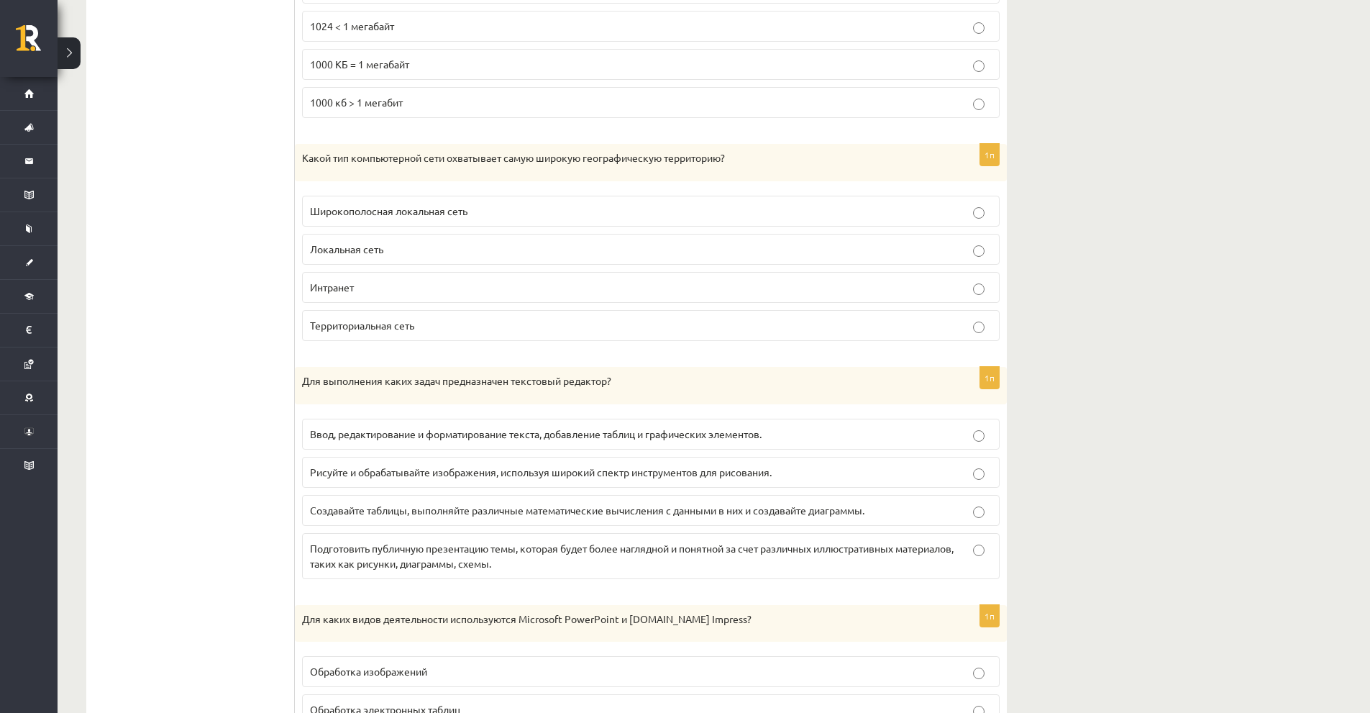
scroll to position [2868, 0]
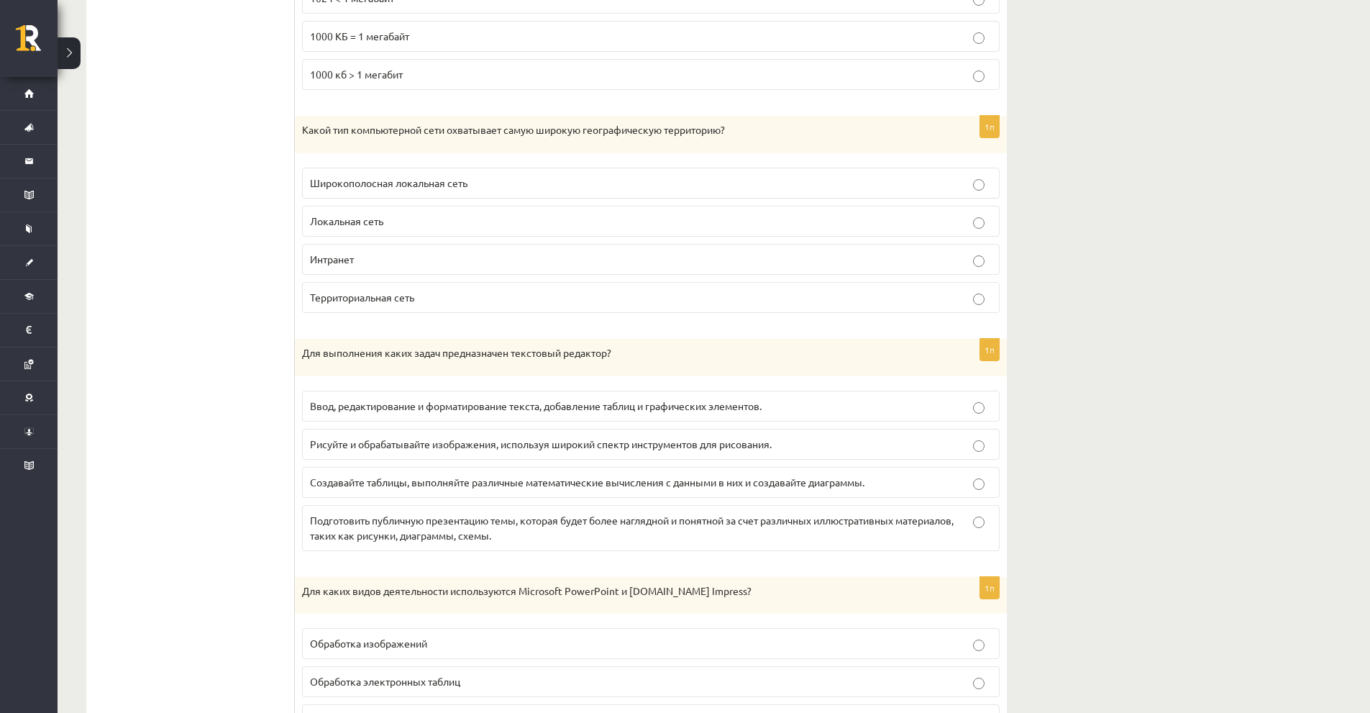
click at [350, 417] on label "Ввод, редактирование и форматирование текста, добавление таблиц и графических э…" at bounding box center [651, 406] width 698 height 31
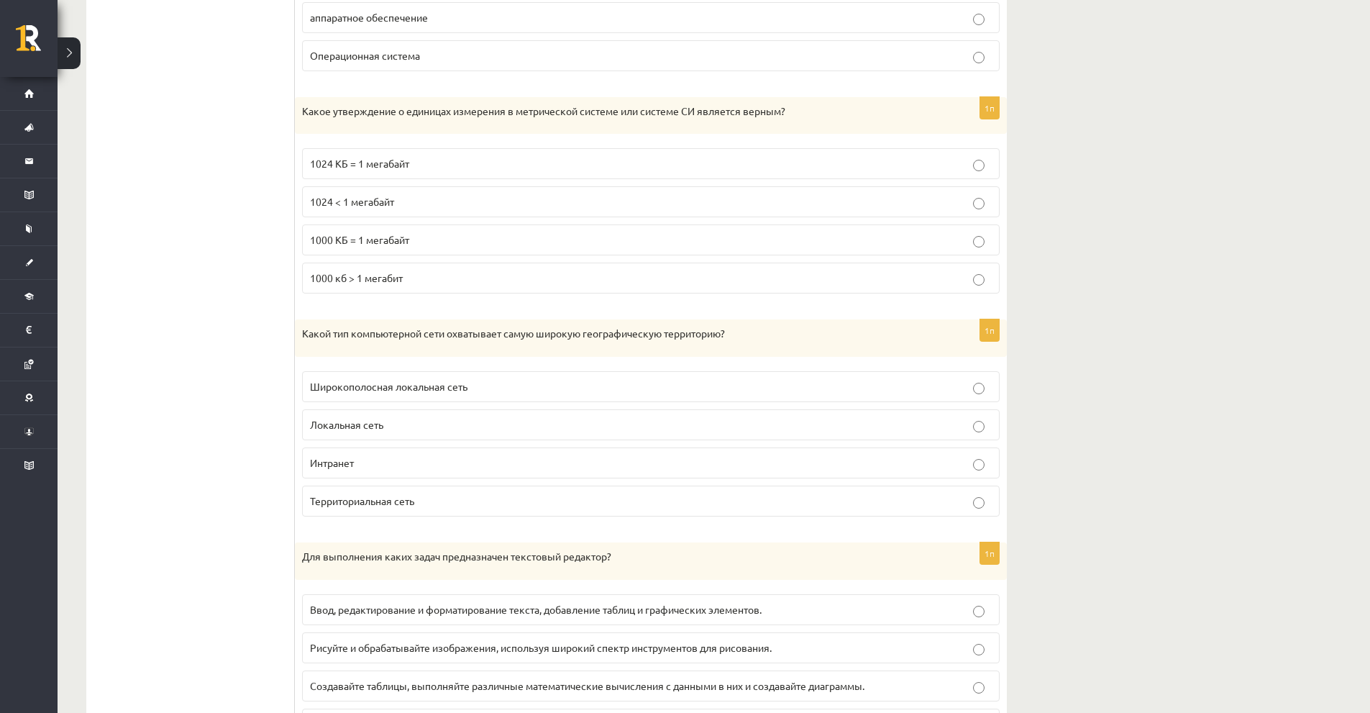
scroll to position [2652, 0]
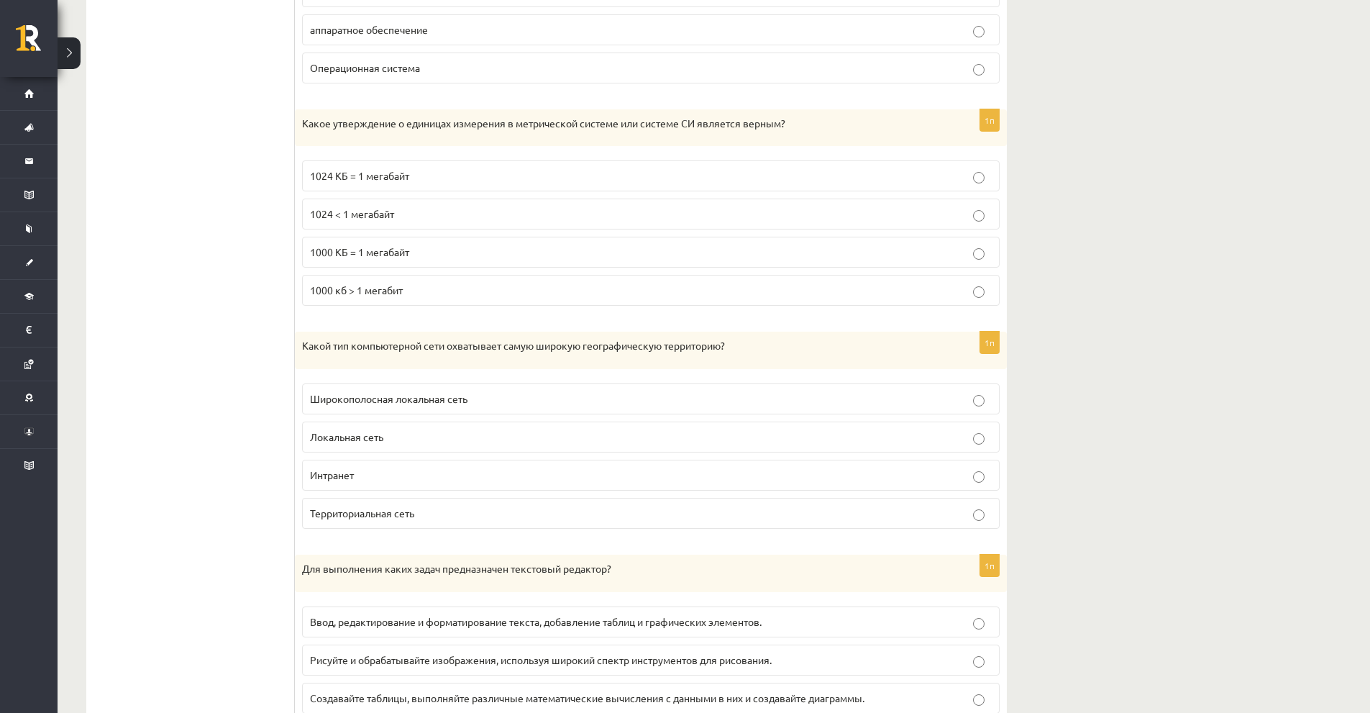
click at [442, 439] on p "Локальная сеть" at bounding box center [651, 436] width 682 height 15
click at [394, 260] on p "1000 КБ = 1 мегабайт" at bounding box center [651, 252] width 682 height 15
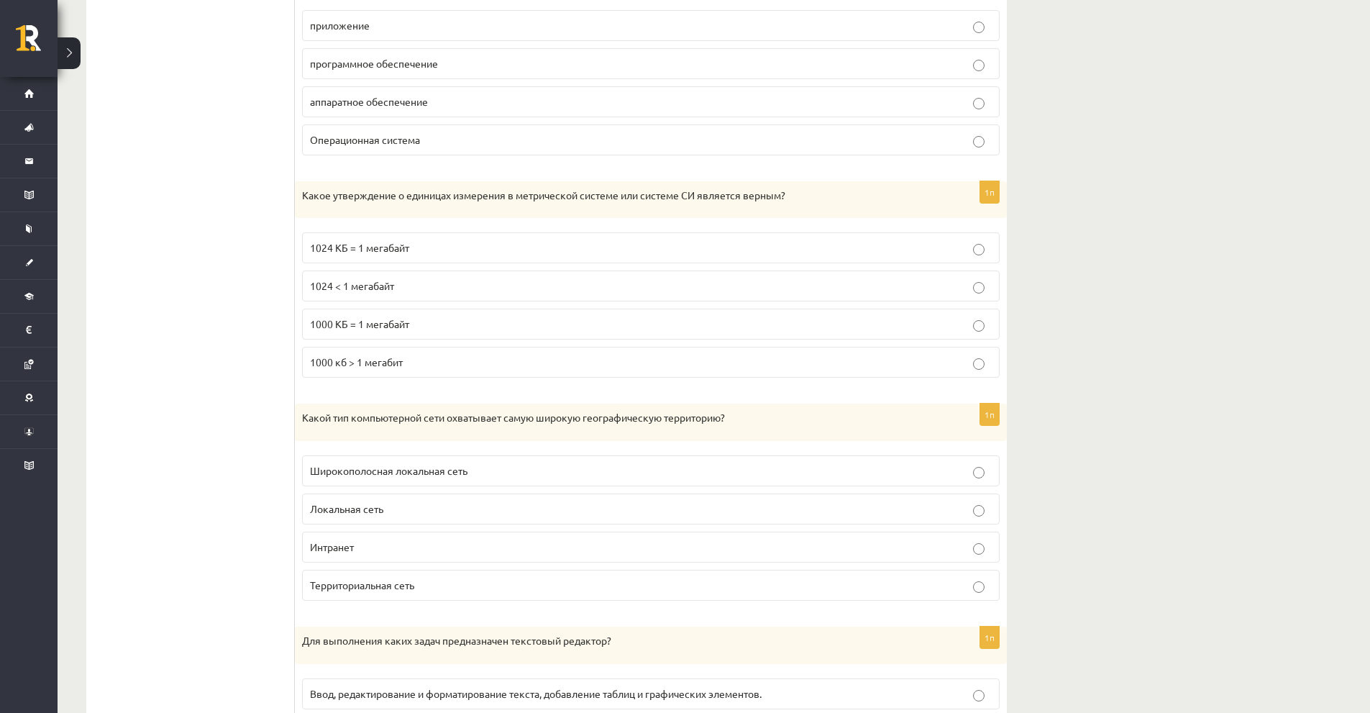
click at [400, 368] on font "1000 кб > 1 мегабит" at bounding box center [356, 361] width 93 height 13
click at [364, 350] on label "1000 кб > 1 мегабит" at bounding box center [651, 362] width 698 height 31
click at [360, 339] on label "1000 КБ = 1 мегабайт" at bounding box center [651, 324] width 698 height 31
click at [361, 300] on label "1024 < 1 мегабайт" at bounding box center [651, 285] width 698 height 31
click at [368, 260] on label "1024 КБ = 1 мегабайт" at bounding box center [651, 247] width 698 height 31
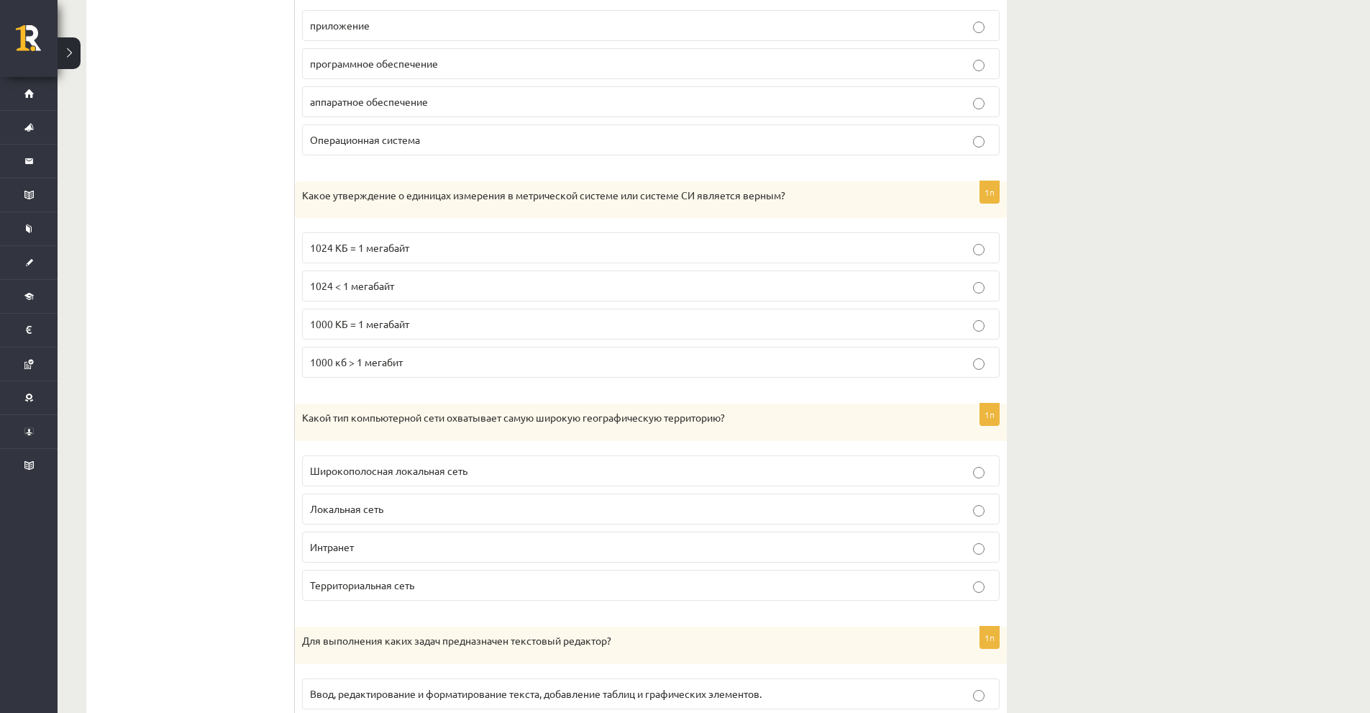
click at [373, 326] on font "1000 КБ = 1 мегабайт" at bounding box center [359, 323] width 99 height 13
click at [348, 293] on p "1024 < 1 мегабайт" at bounding box center [651, 285] width 682 height 15
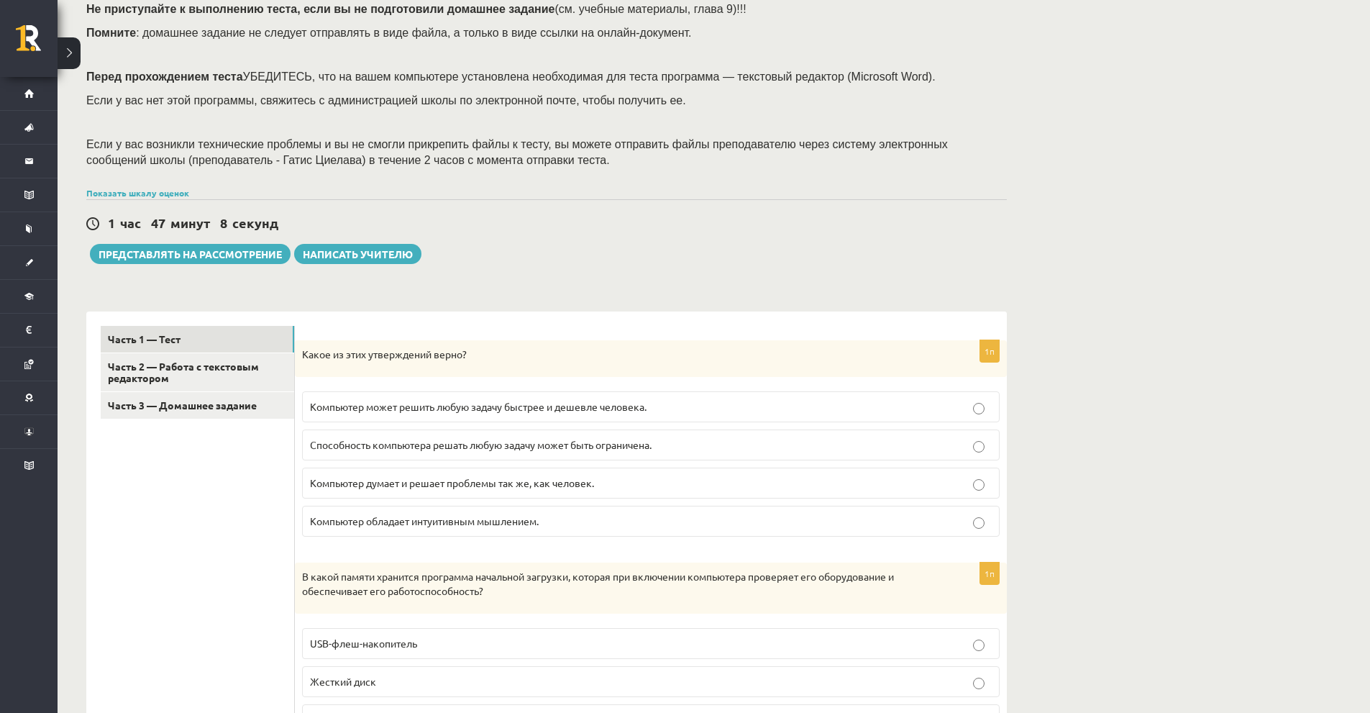
scroll to position [134, 0]
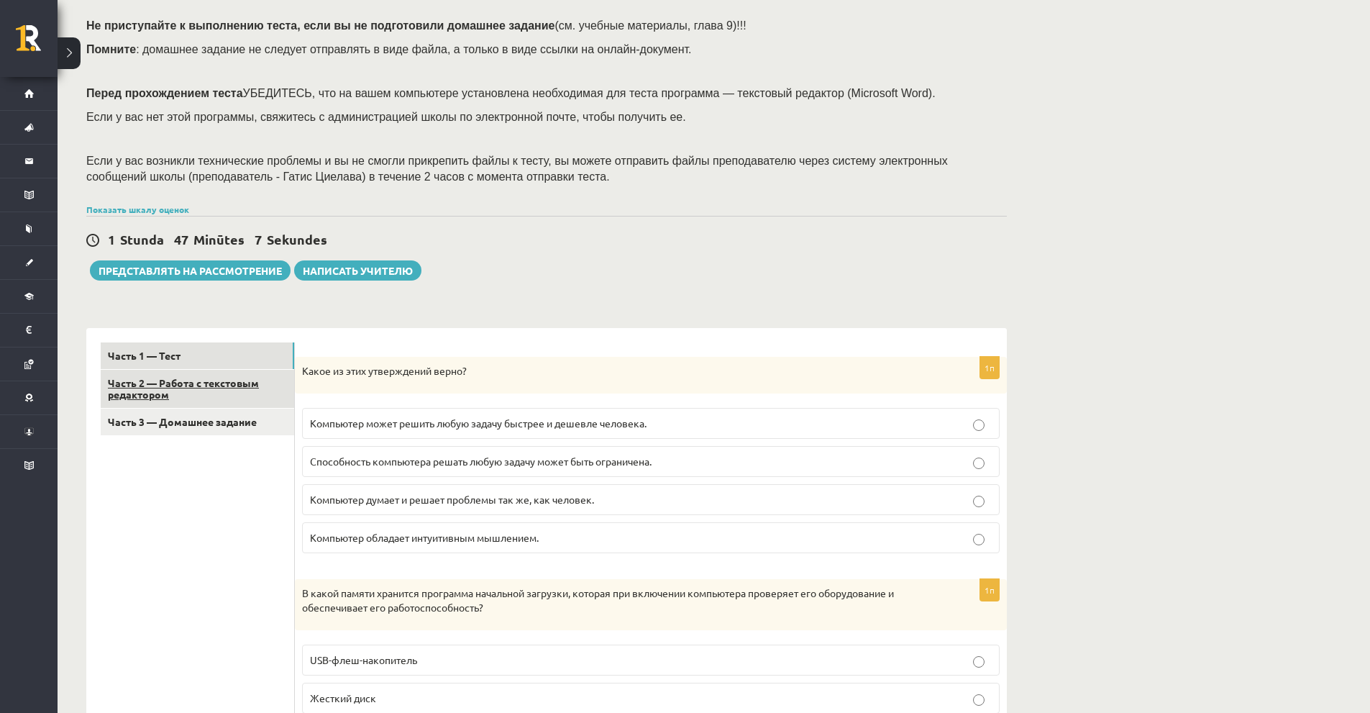
click at [197, 380] on font "Часть 2 — Работа с текстовым редактором" at bounding box center [183, 388] width 151 height 25
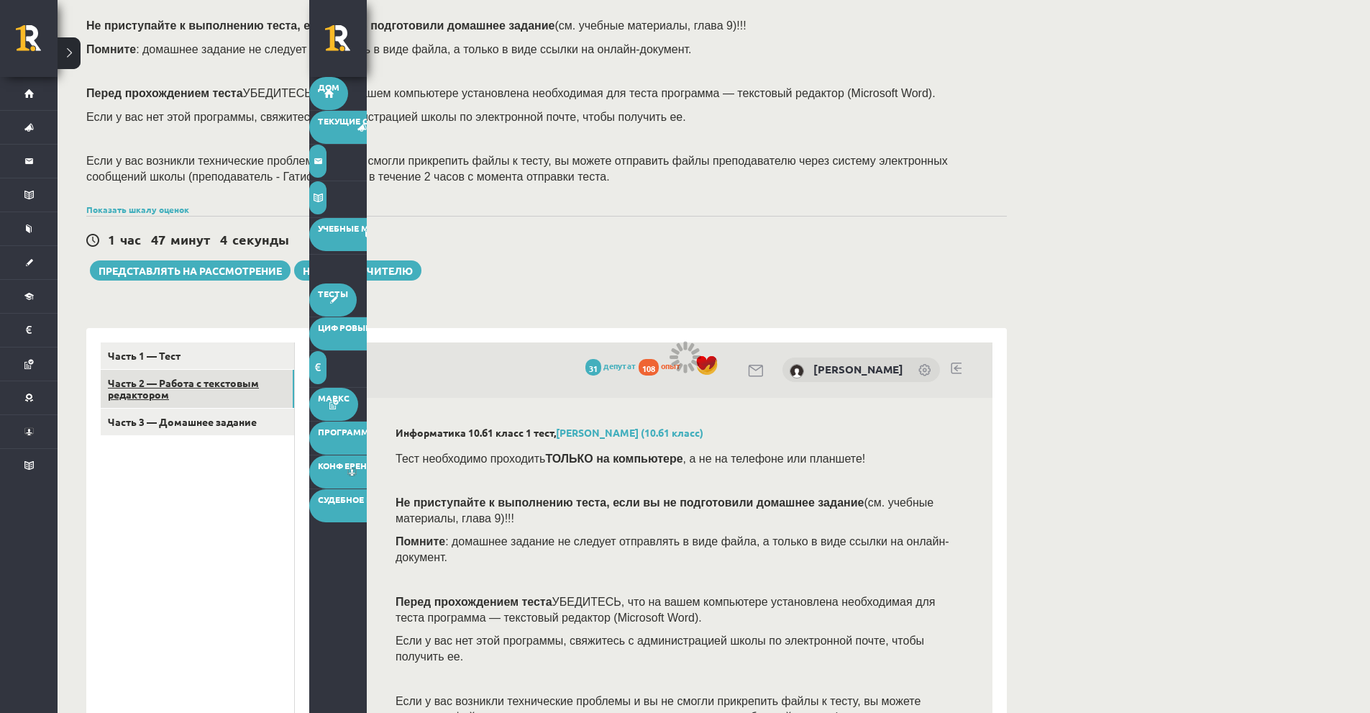
click at [209, 382] on font "Часть 2 — Работа с текстовым редактором" at bounding box center [183, 388] width 151 height 25
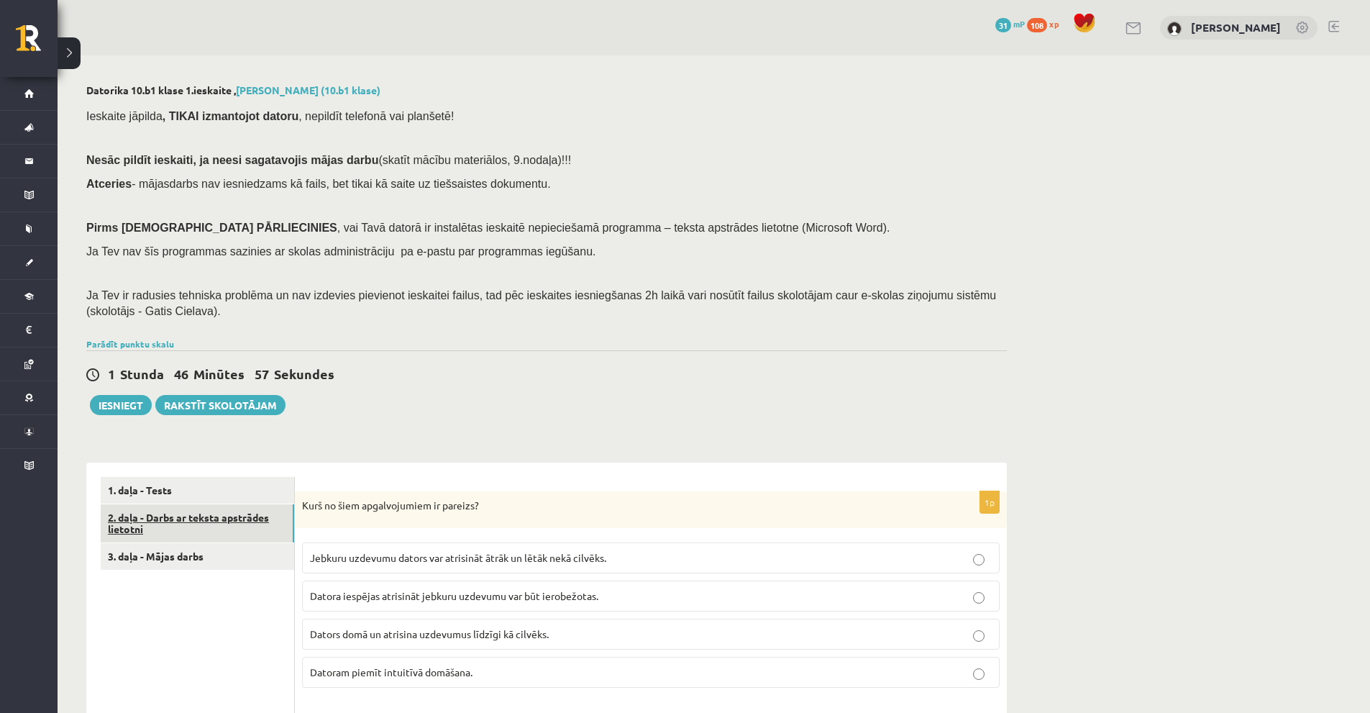
click at [248, 514] on link "2. daļa - Darbs ar teksta apstrādes lietotni" at bounding box center [197, 523] width 193 height 39
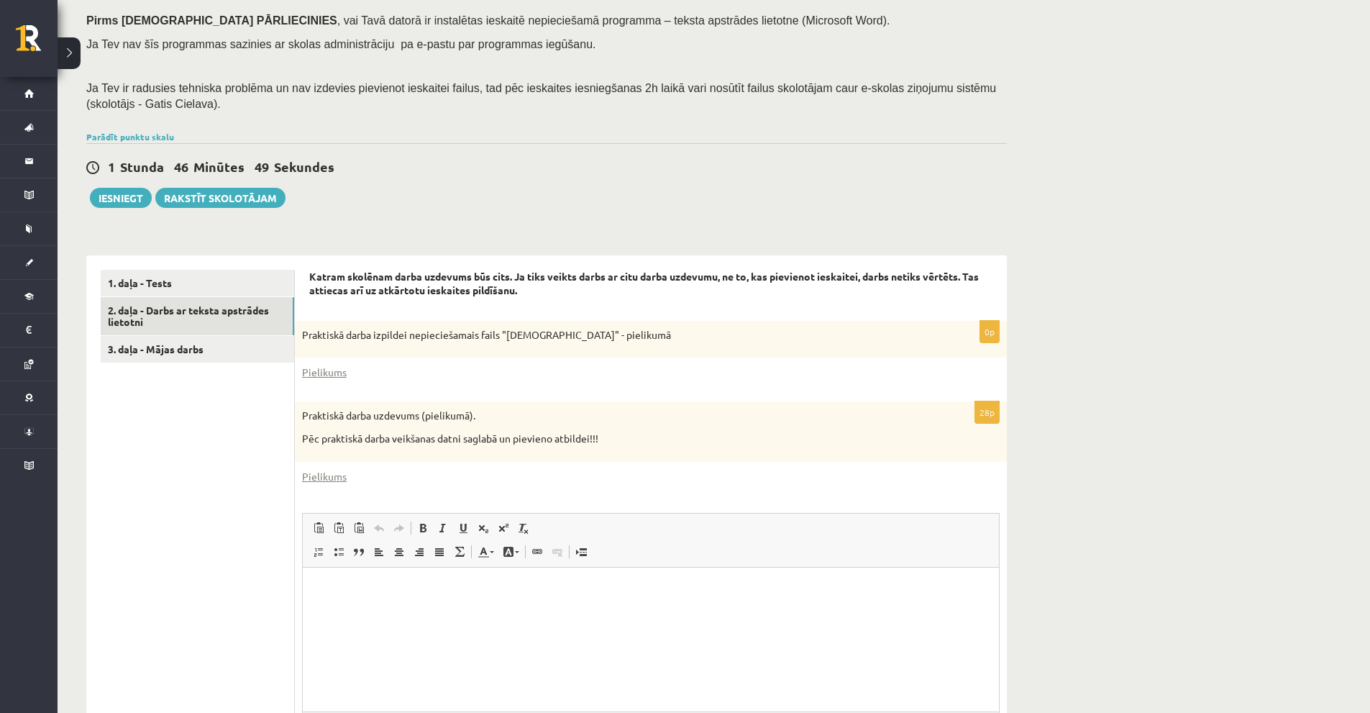
click at [1145, 228] on div "Datorika 10.b1 klase 1.ieskaite , Stepans Grigorjevs (10.b1 klase) Ieskaite jāp…" at bounding box center [714, 351] width 1313 height 1007
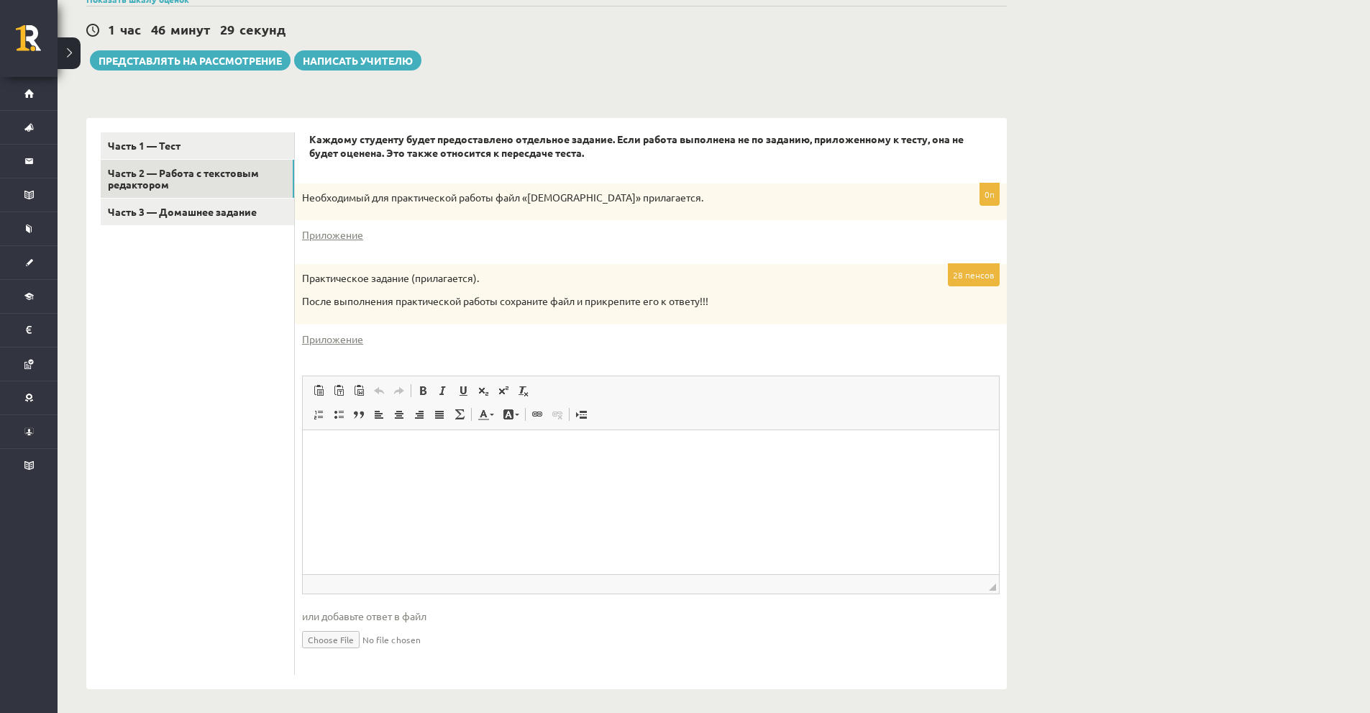
scroll to position [351, 0]
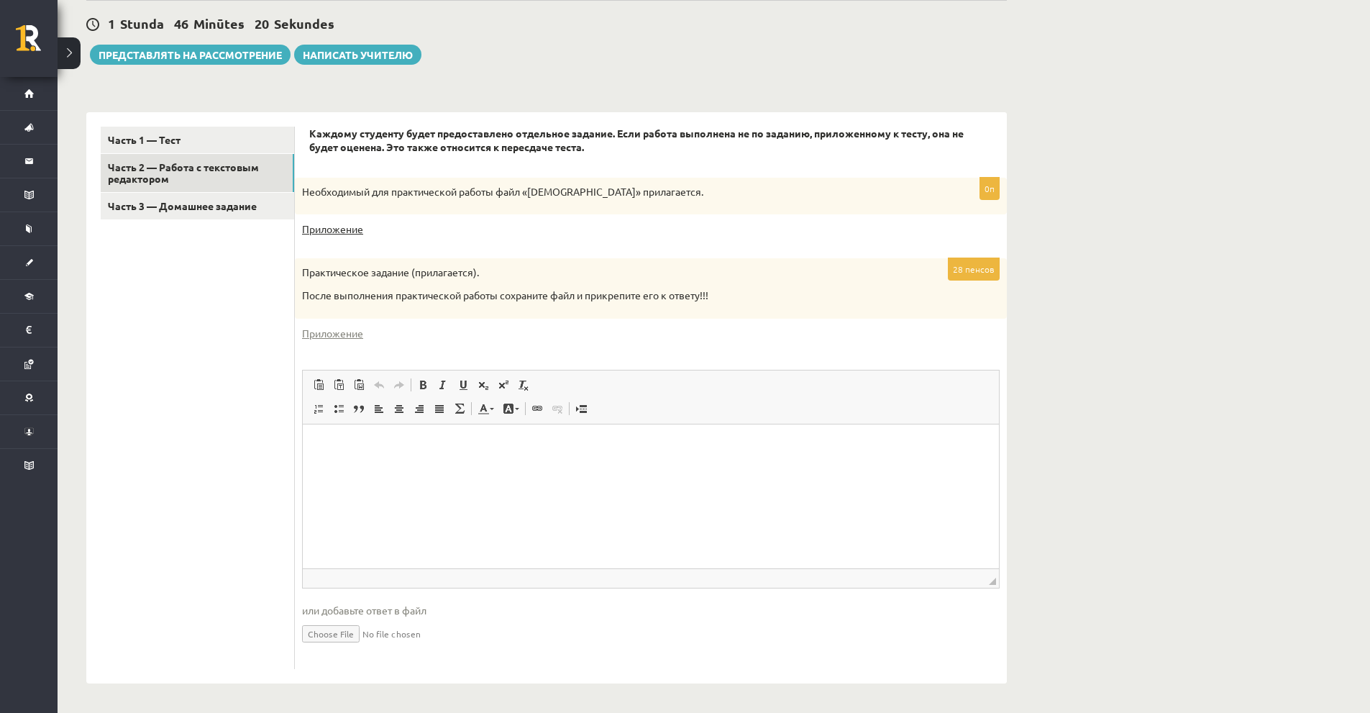
click at [338, 232] on font "Приложение" at bounding box center [332, 228] width 61 height 13
click at [348, 330] on font "Приложение" at bounding box center [332, 333] width 61 height 13
click at [368, 450] on p "Редактор форматированного текста, wiswyg-editor-user-answer-47024779982240" at bounding box center [650, 445] width 667 height 15
click at [240, 451] on ul "Часть 1 — Тест Часть 2 — Работа с текстовым редактором Часть 3 — Домашнее задан…" at bounding box center [198, 398] width 194 height 544
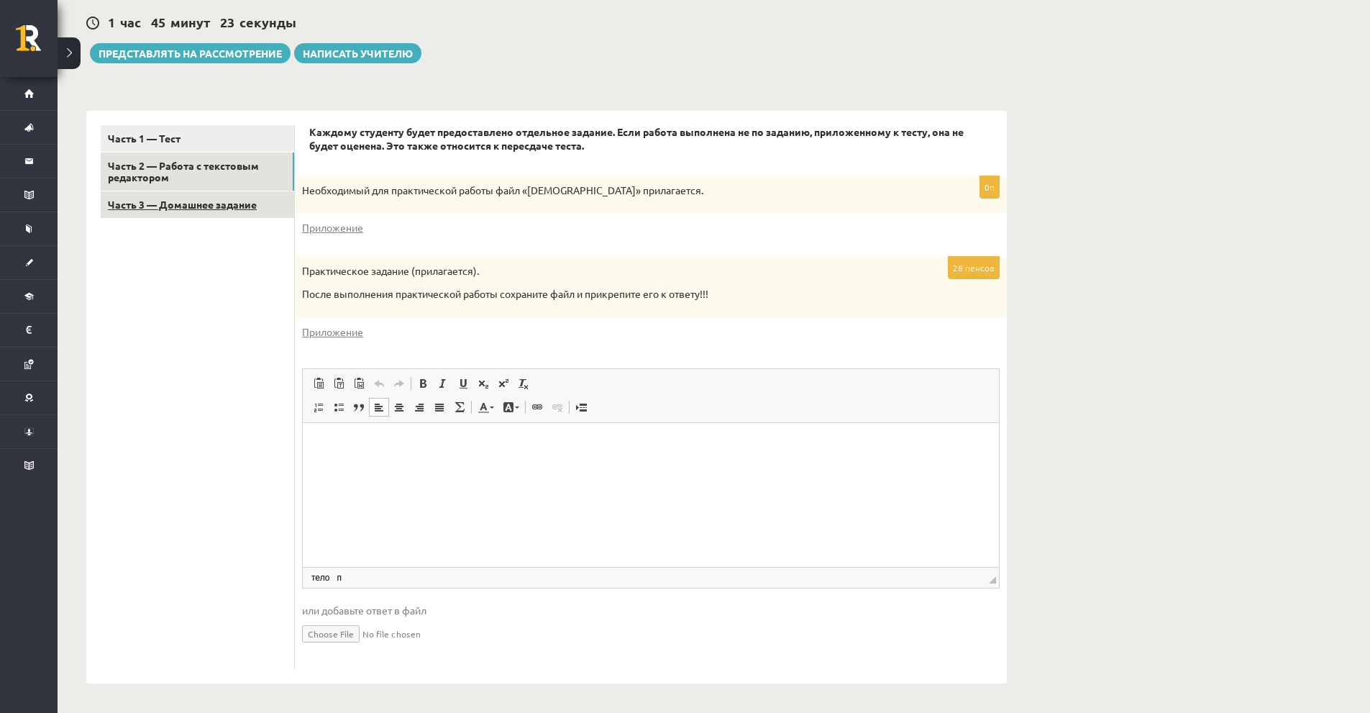
click at [209, 200] on font "Часть 3 — Домашнее задание" at bounding box center [182, 204] width 149 height 13
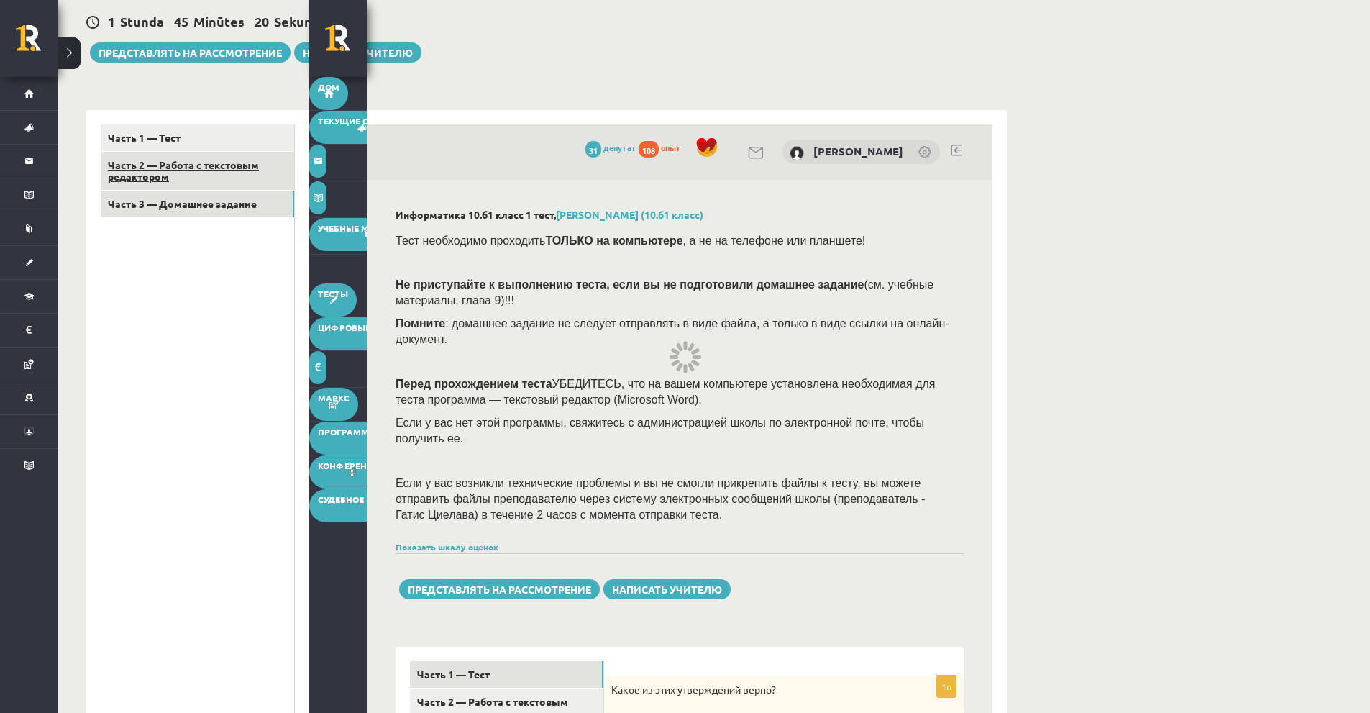
click at [221, 179] on link "Часть 2 — Работа с текстовым редактором" at bounding box center [197, 171] width 193 height 39
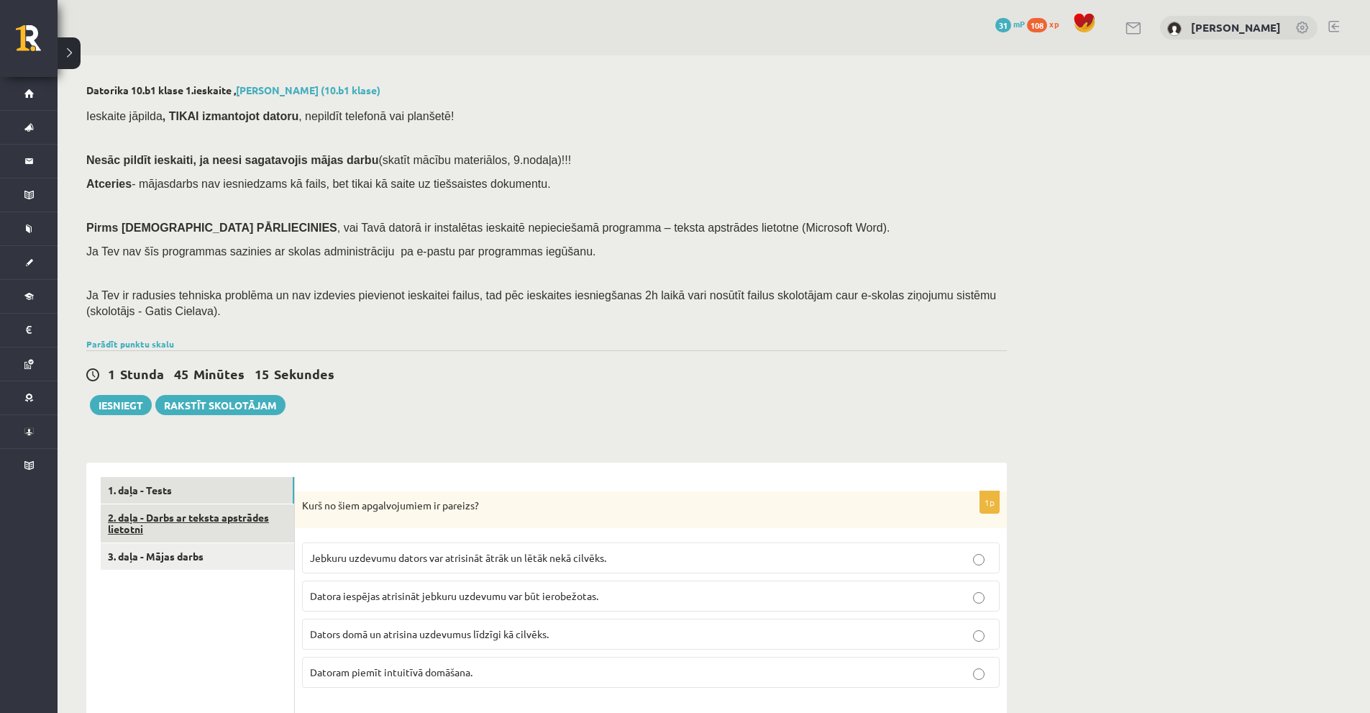
click at [161, 522] on link "2. daļa - Darbs ar teksta apstrādes lietotni" at bounding box center [197, 523] width 193 height 39
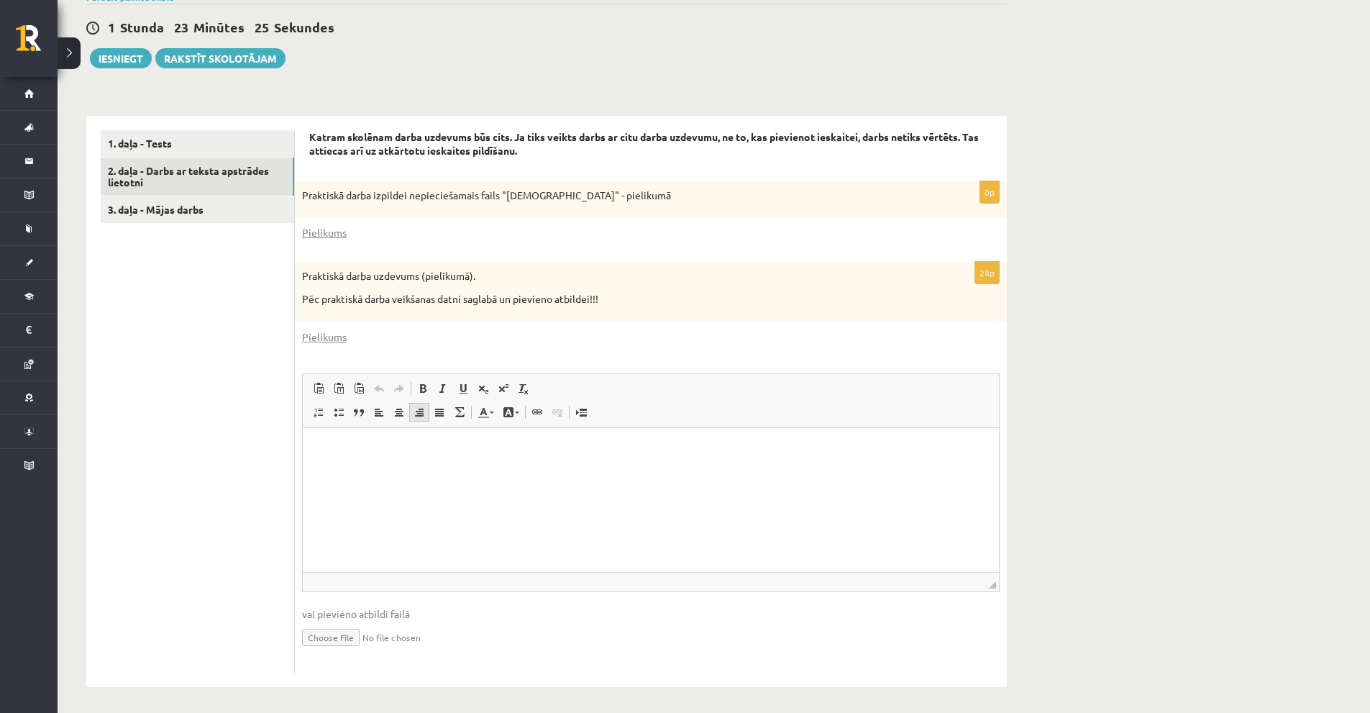
scroll to position [351, 0]
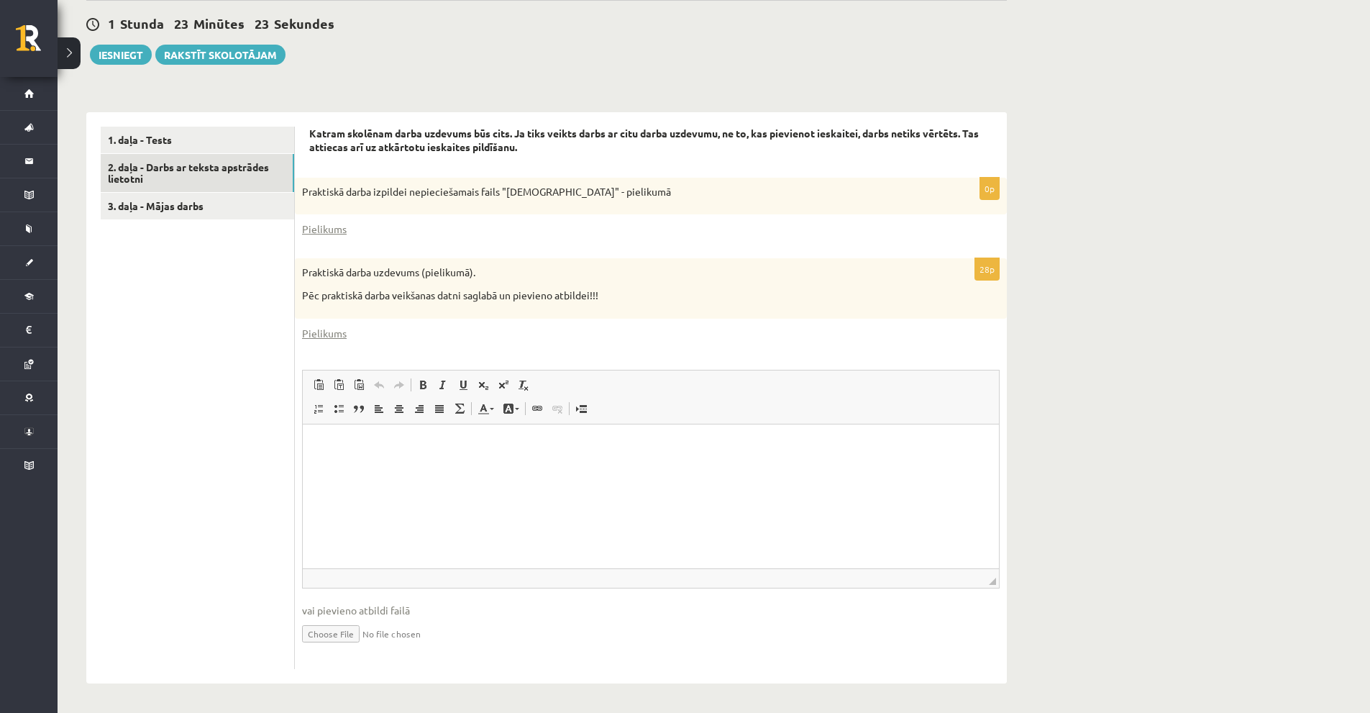
click at [331, 639] on input "file" at bounding box center [651, 632] width 698 height 29
type input "**********"
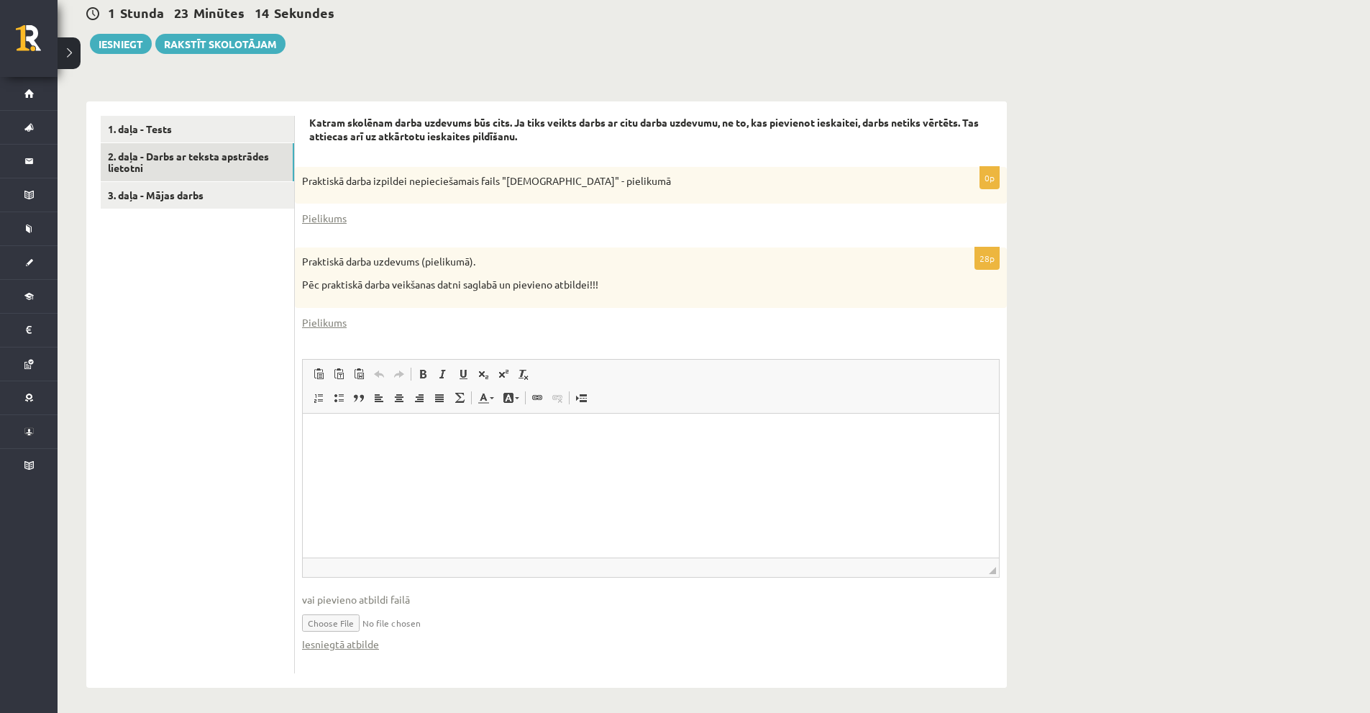
scroll to position [366, 0]
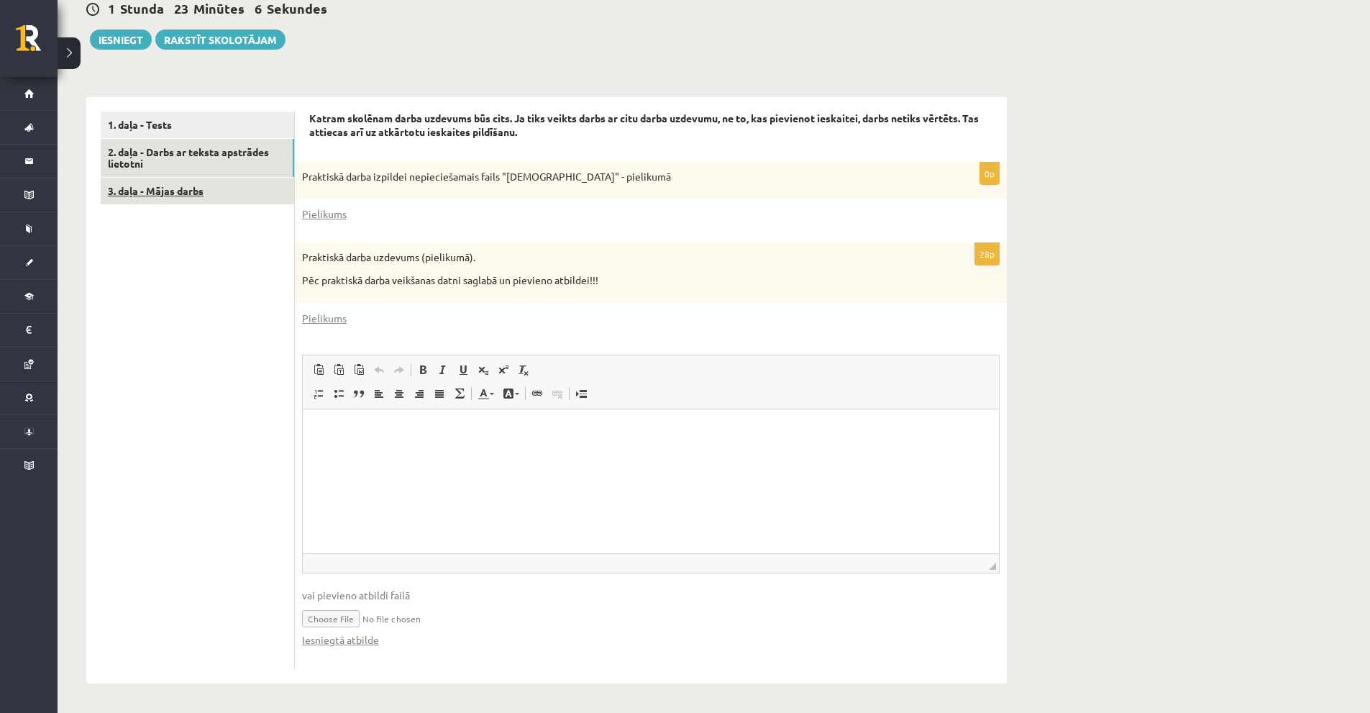
click at [214, 191] on link "3. daļa - Mājas darbs" at bounding box center [197, 191] width 193 height 27
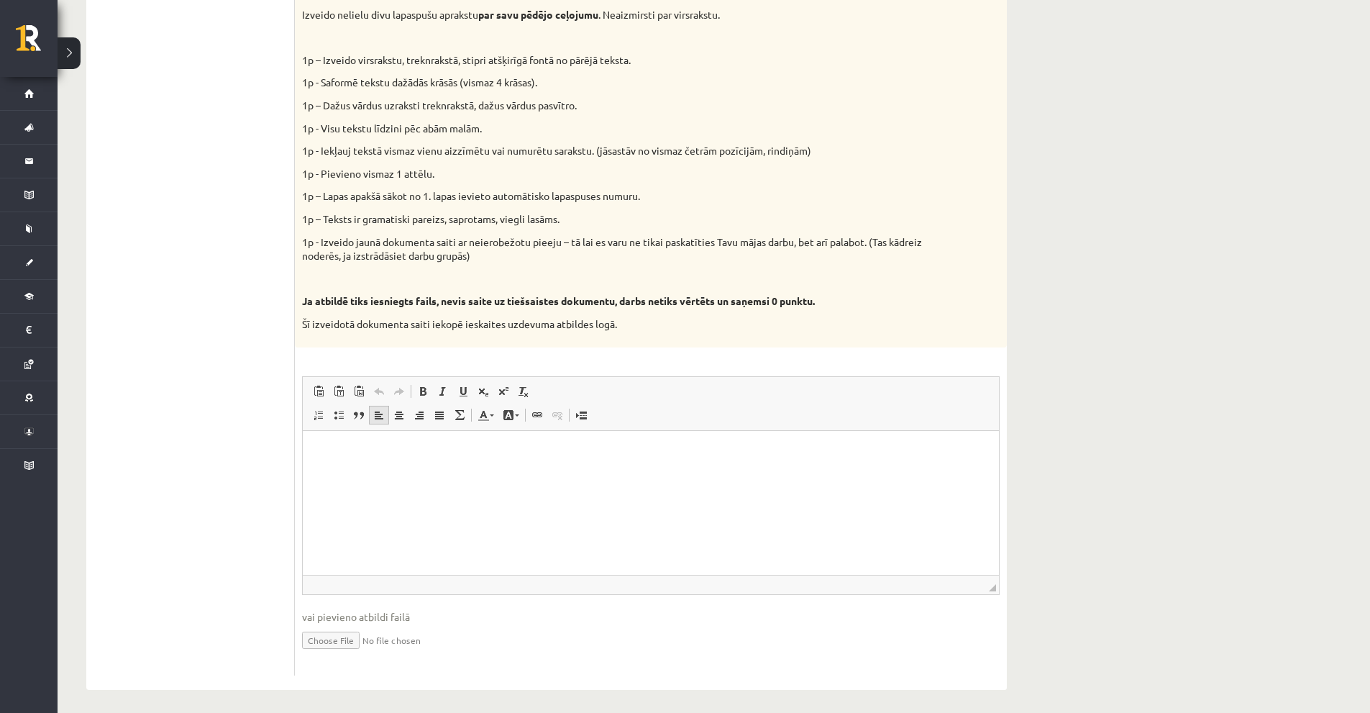
scroll to position [611, 0]
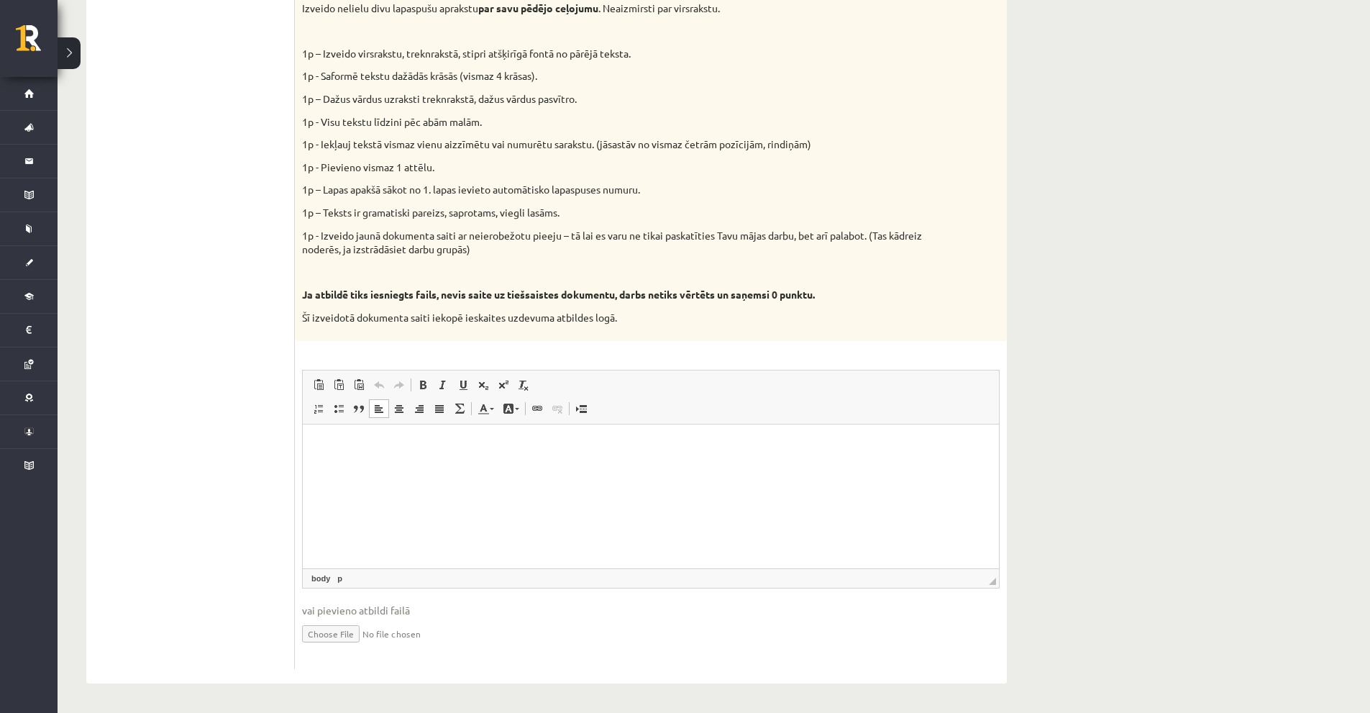
click at [376, 448] on p "Bagātinātā teksta redaktors, wiswyg-editor-user-answer-47024869307180" at bounding box center [650, 445] width 667 height 15
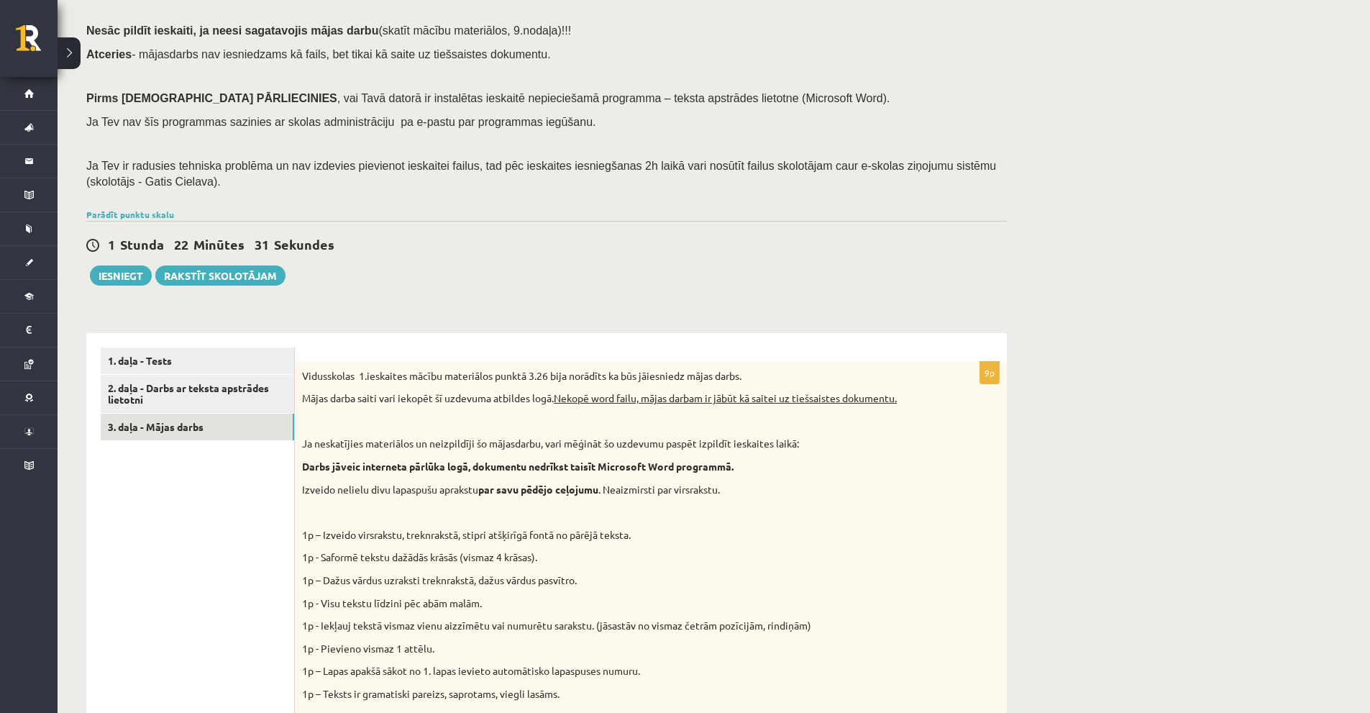
scroll to position [108, 0]
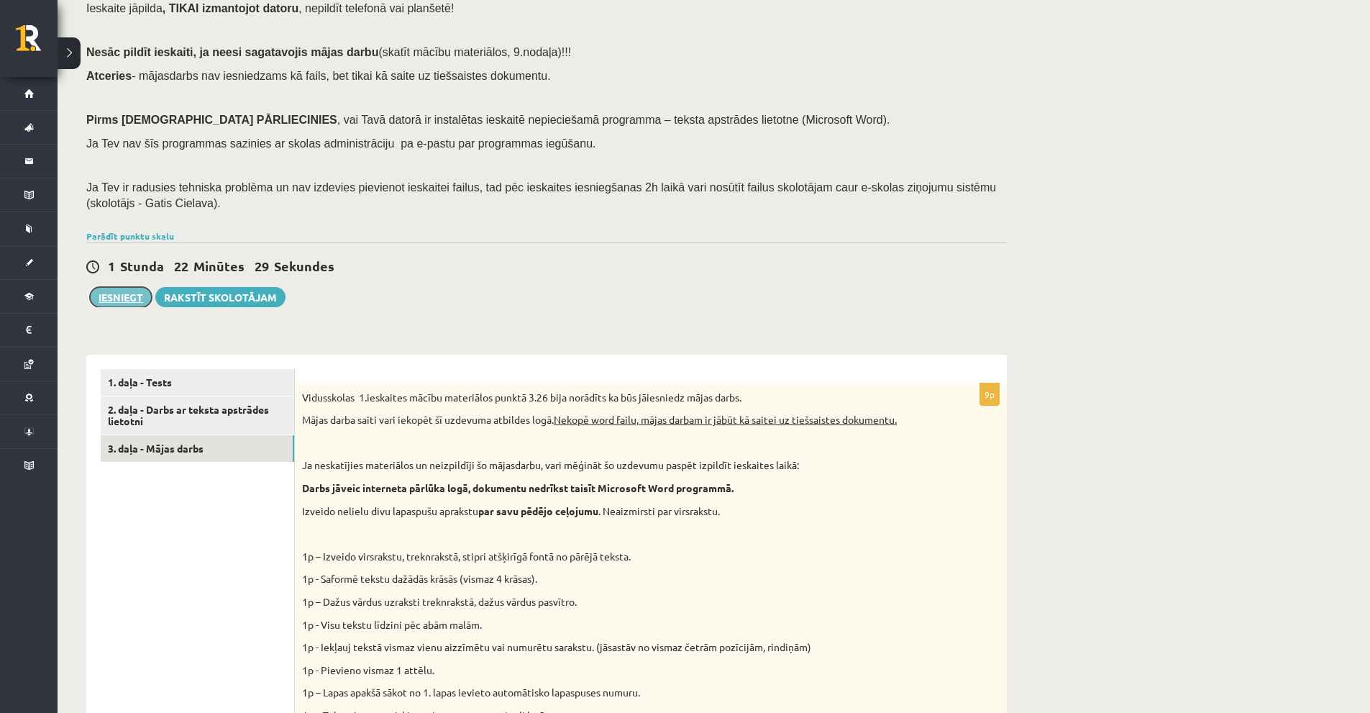
click at [113, 304] on button "Iesniegt" at bounding box center [121, 297] width 62 height 20
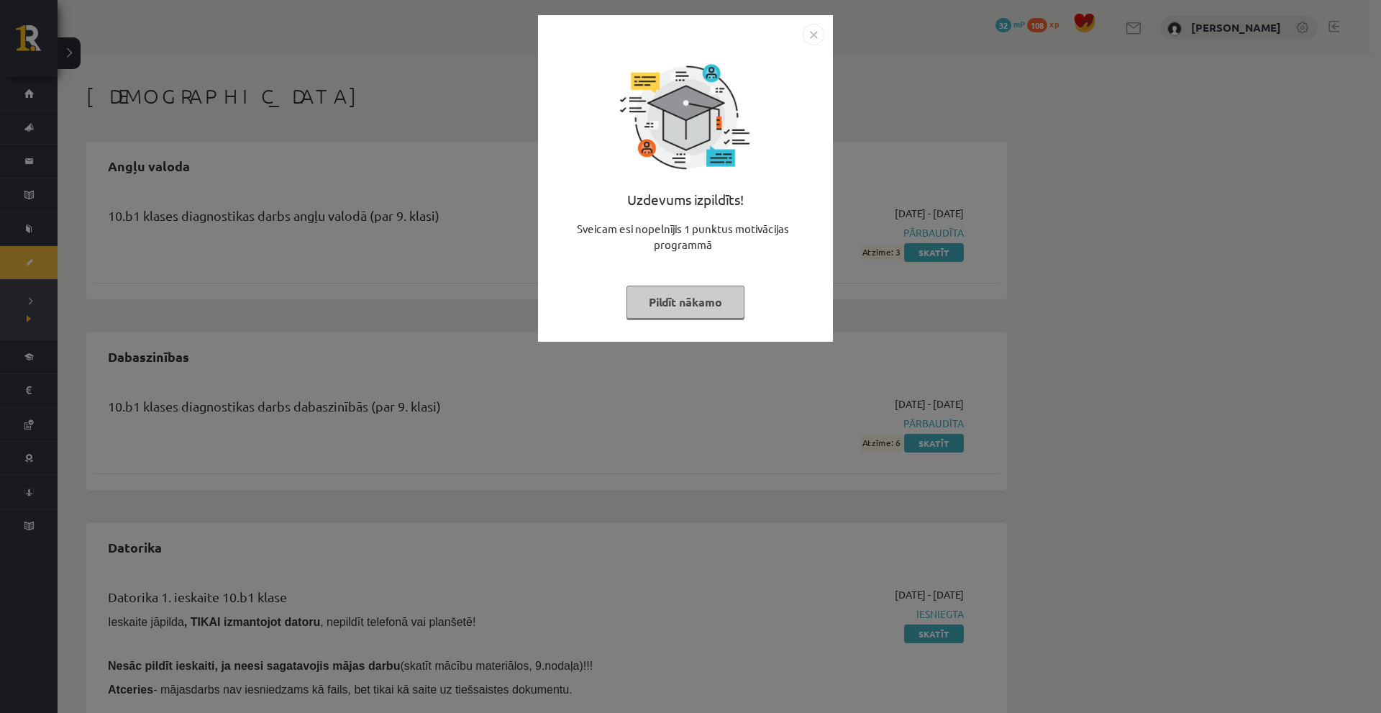
click at [701, 297] on button "Pildīt nākamo" at bounding box center [685, 302] width 118 height 33
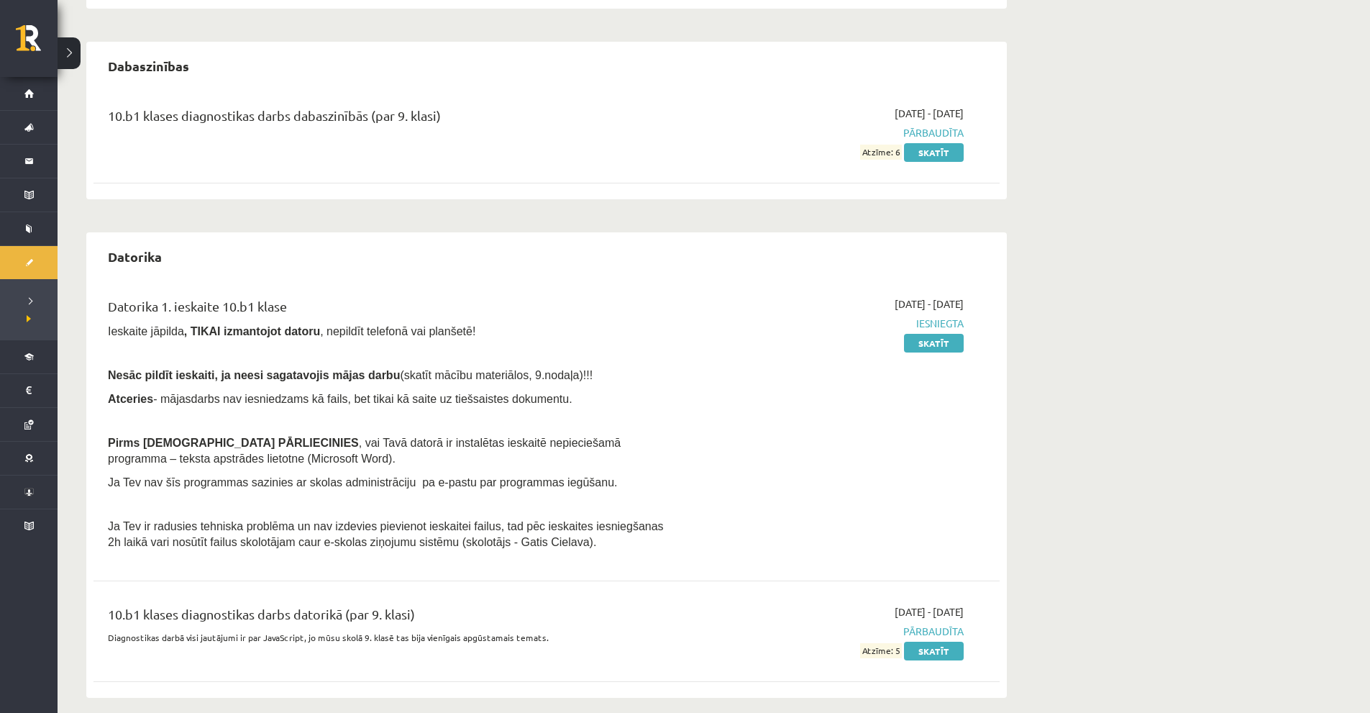
scroll to position [304, 0]
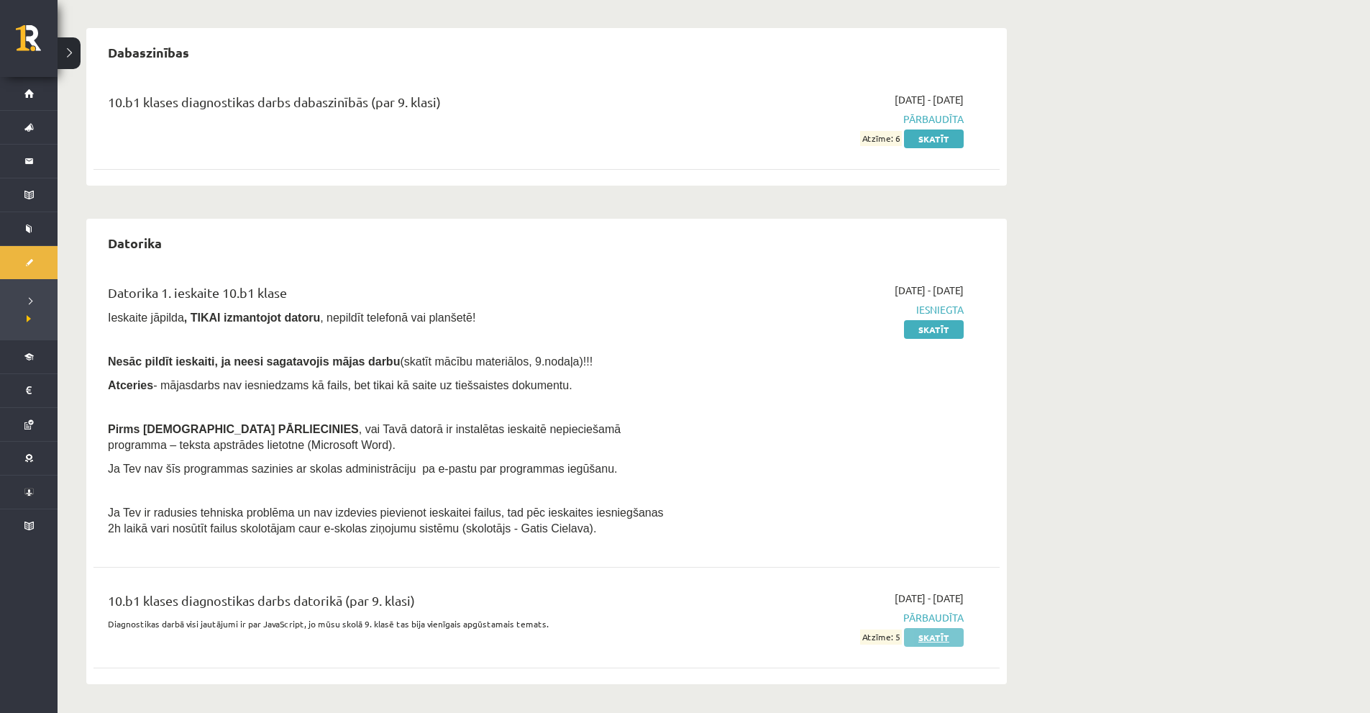
click at [921, 639] on link "Skatīt" at bounding box center [934, 637] width 60 height 19
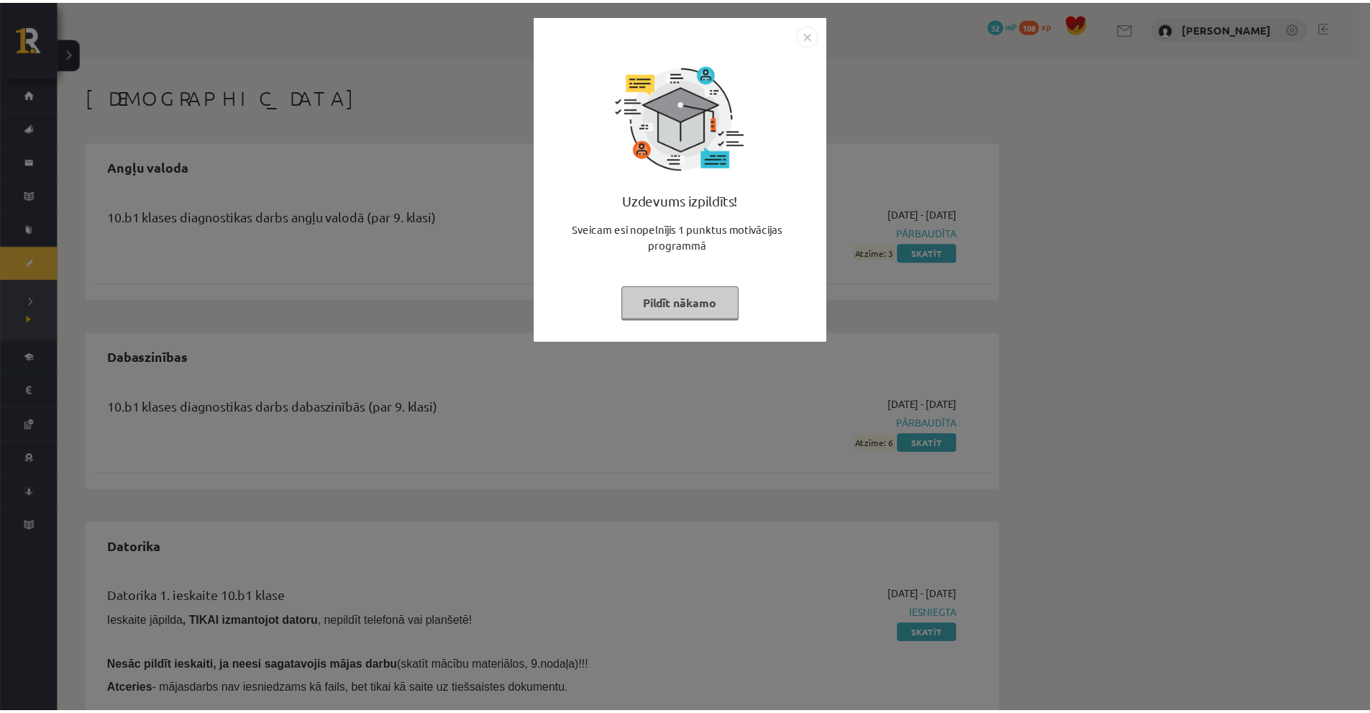
scroll to position [304, 0]
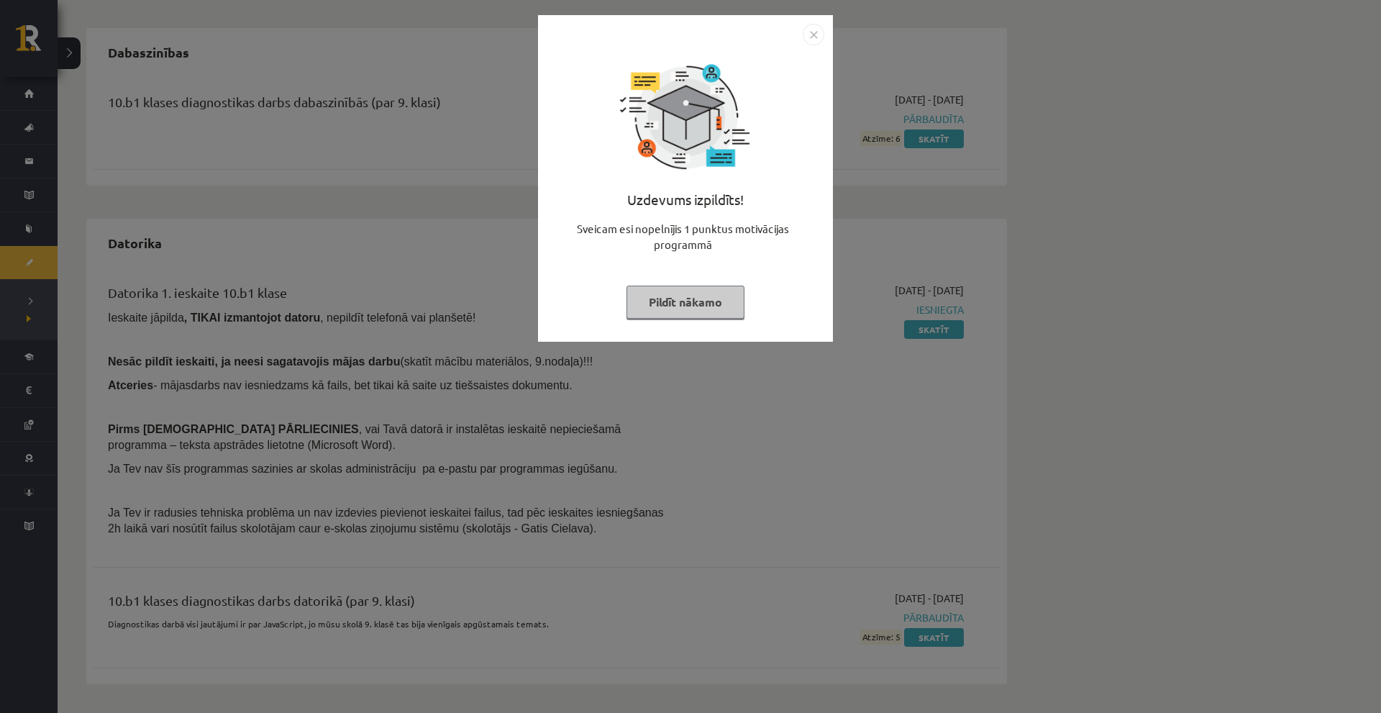
click at [645, 304] on button "Pildīt nākamo" at bounding box center [685, 302] width 118 height 33
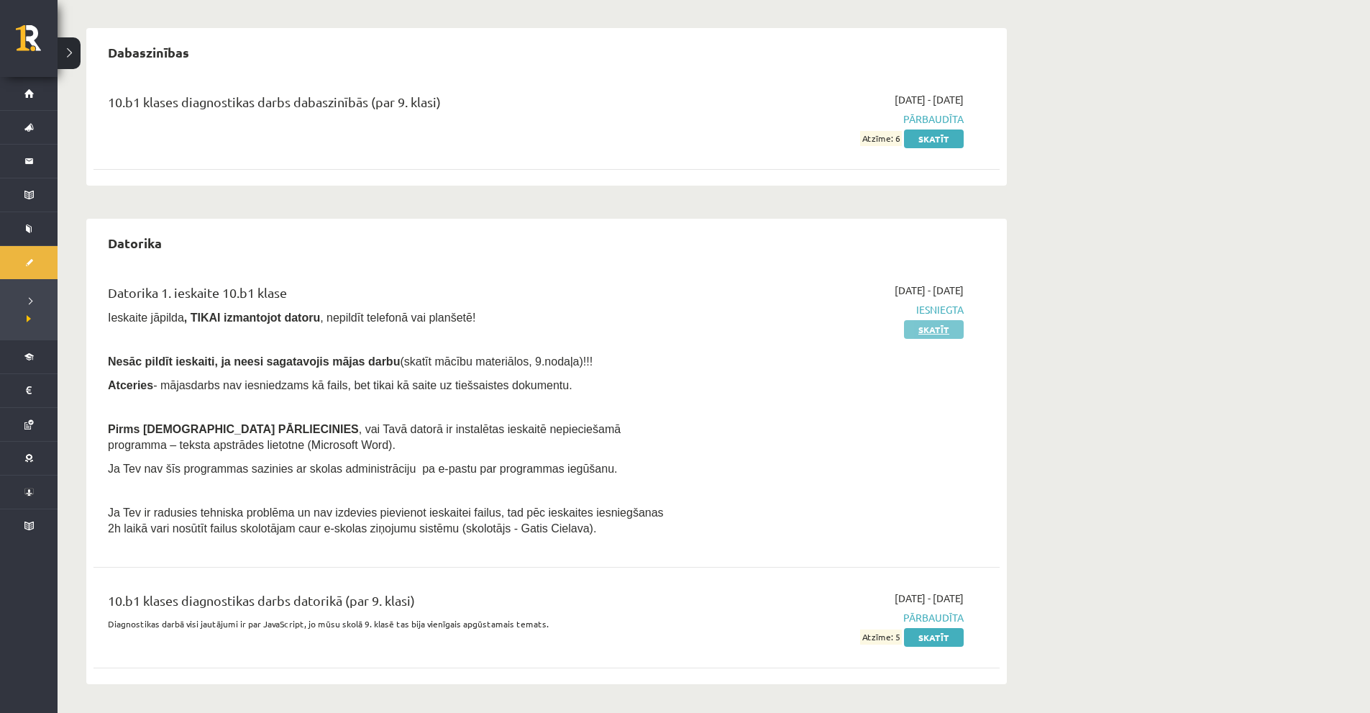
click at [919, 327] on link "Skatīt" at bounding box center [934, 329] width 60 height 19
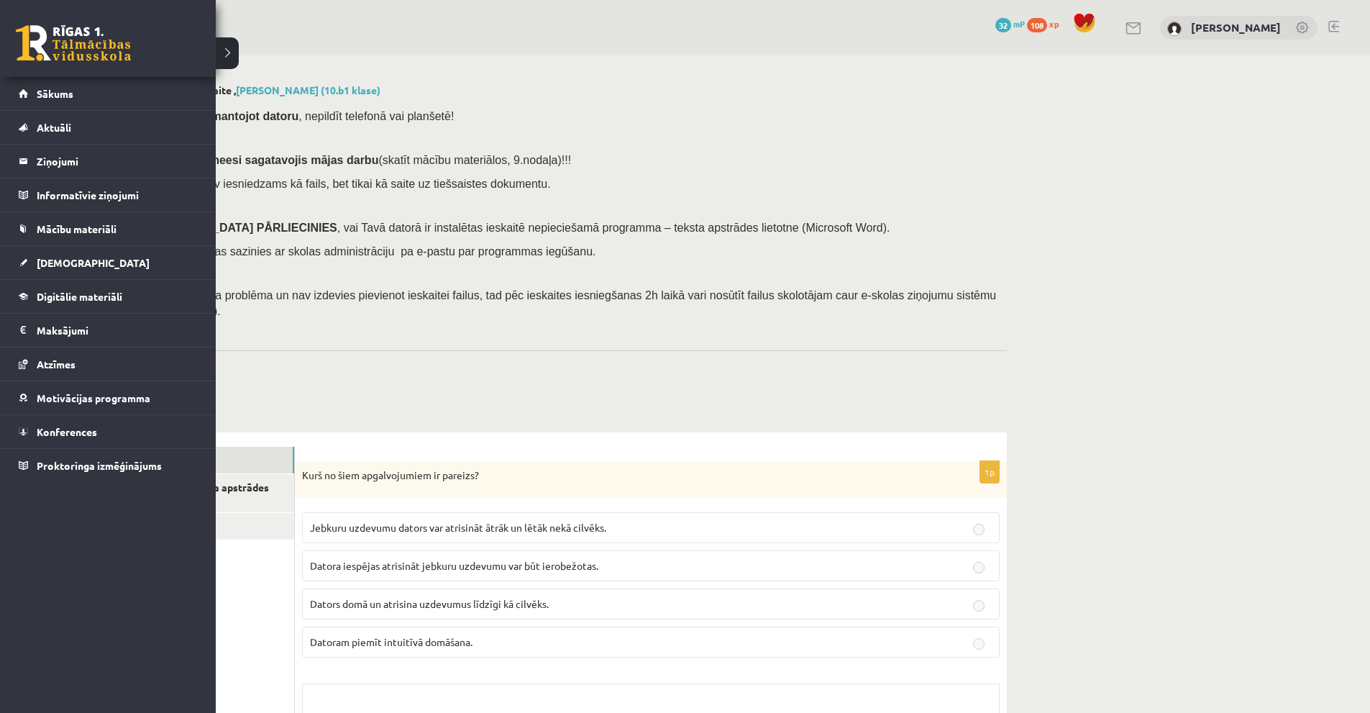
click at [29, 41] on link at bounding box center [73, 43] width 115 height 36
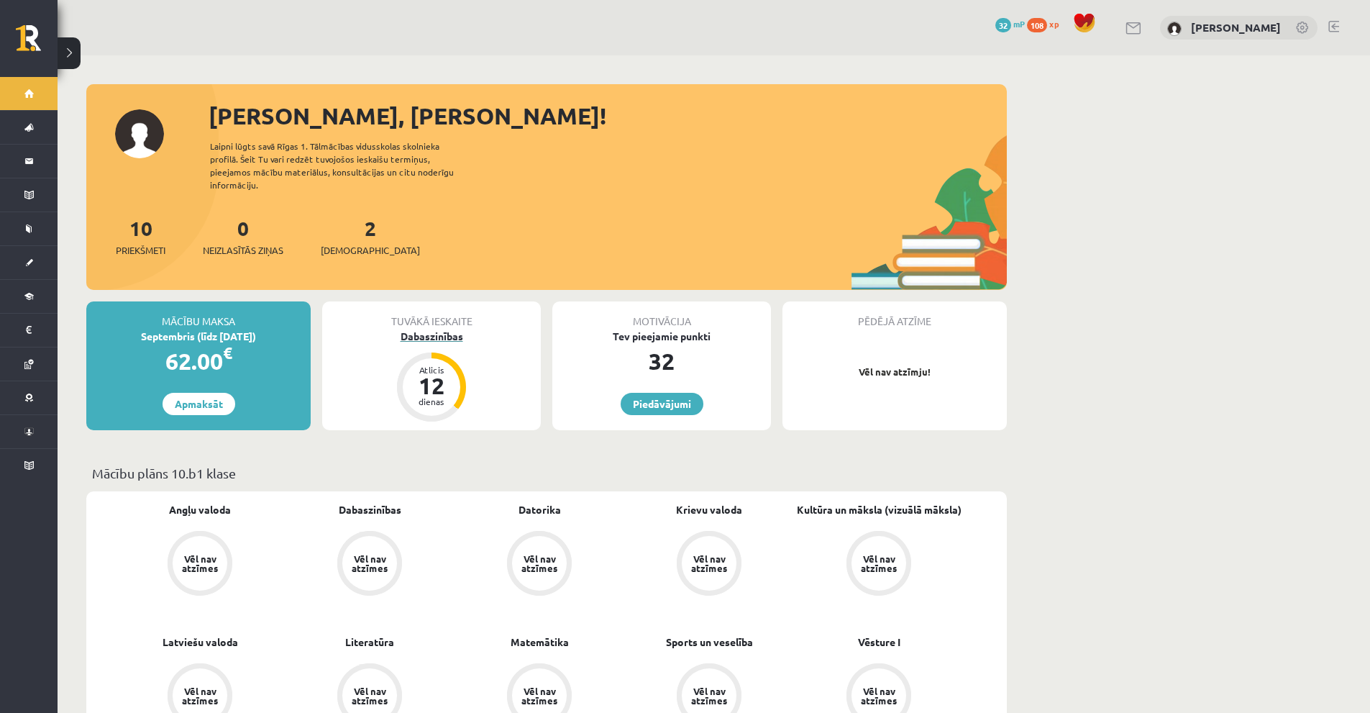
click at [426, 329] on div "Dabaszinības" at bounding box center [431, 336] width 219 height 15
